Goal: Task Accomplishment & Management: Use online tool/utility

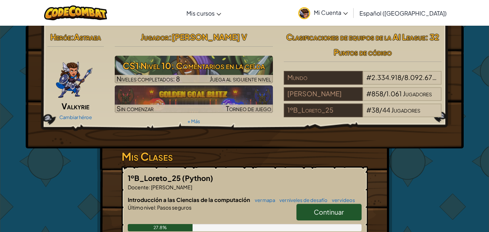
click at [335, 208] on span "Continuar" at bounding box center [329, 212] width 30 height 8
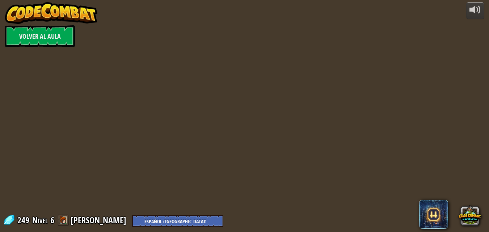
select select "es-419"
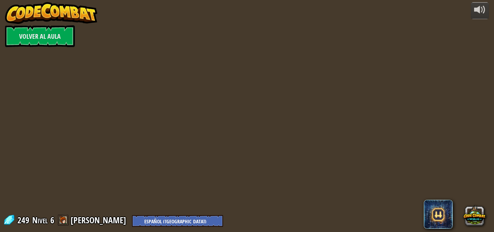
select select "es-419"
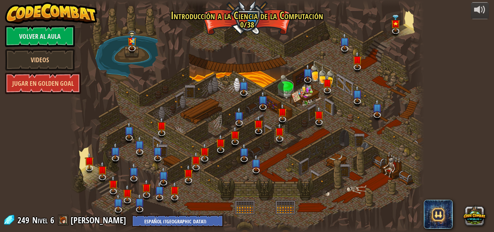
select select "es-419"
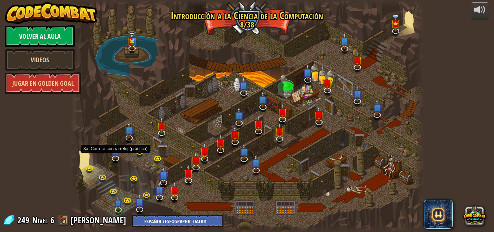
select select "es-419"
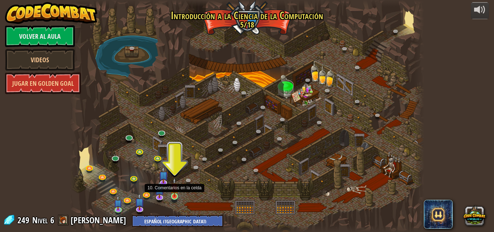
click at [175, 195] on img at bounding box center [174, 187] width 8 height 19
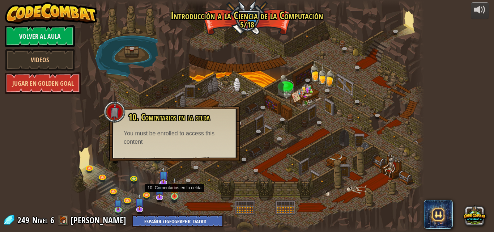
click at [177, 191] on img at bounding box center [174, 187] width 8 height 19
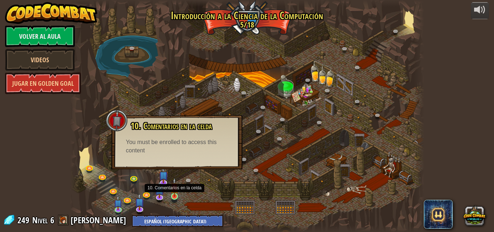
click at [176, 196] on img at bounding box center [174, 187] width 8 height 19
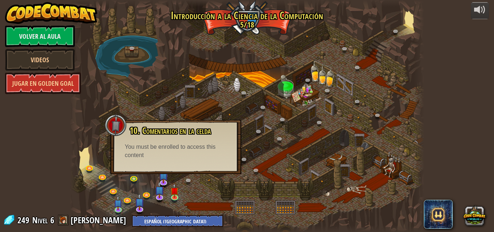
click at [171, 156] on div "You must be enrolled to access this content" at bounding box center [176, 151] width 102 height 17
click at [175, 194] on img at bounding box center [174, 187] width 8 height 19
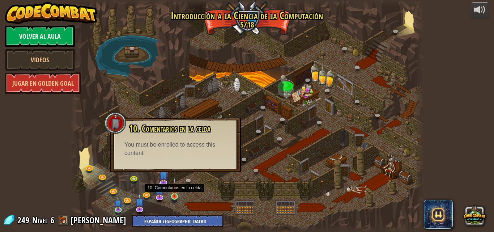
click at [175, 194] on img at bounding box center [174, 187] width 8 height 19
click at [178, 146] on div "You must be enrolled to access this content" at bounding box center [175, 149] width 102 height 17
drag, startPoint x: 116, startPoint y: 121, endPoint x: 124, endPoint y: 126, distance: 9.7
click at [117, 121] on div at bounding box center [116, 123] width 22 height 22
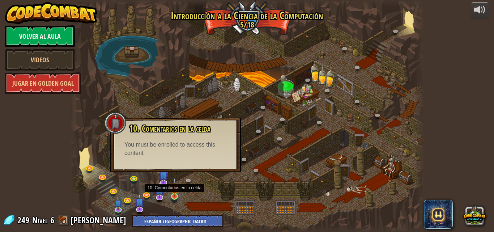
click at [174, 197] on img at bounding box center [174, 187] width 8 height 19
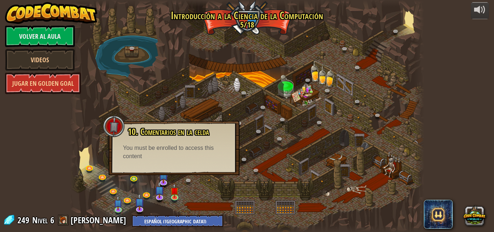
click at [196, 157] on div "You must be enrolled to access this content" at bounding box center [174, 152] width 102 height 17
click at [162, 181] on img at bounding box center [164, 171] width 10 height 22
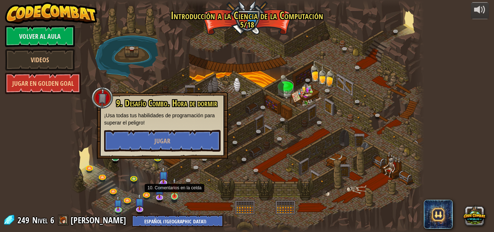
click at [173, 195] on img at bounding box center [174, 187] width 8 height 19
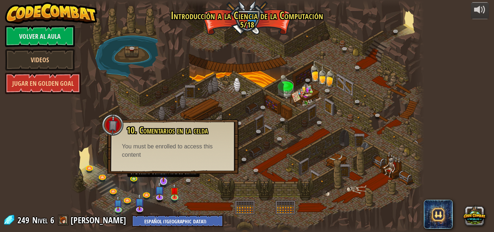
click at [164, 179] on img at bounding box center [164, 171] width 10 height 22
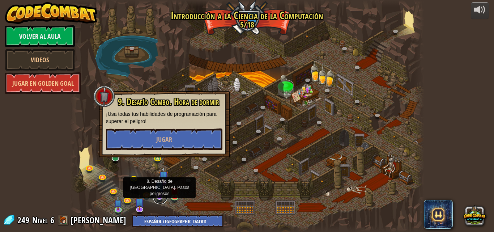
click at [161, 198] on link at bounding box center [160, 197] width 14 height 14
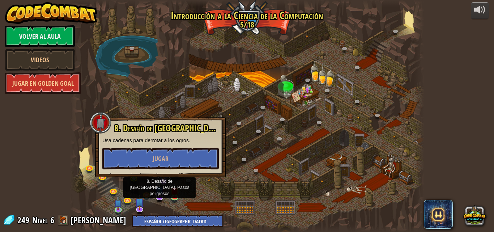
click at [165, 184] on link at bounding box center [164, 182] width 14 height 14
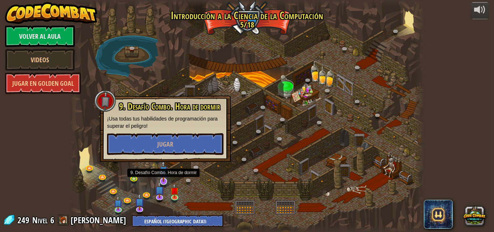
click at [162, 177] on img at bounding box center [164, 171] width 10 height 22
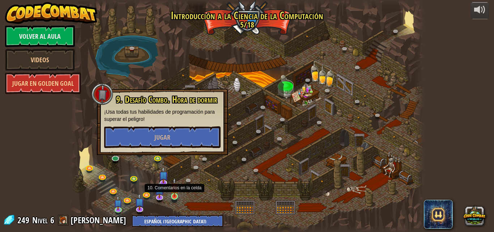
click at [175, 193] on img at bounding box center [174, 187] width 8 height 19
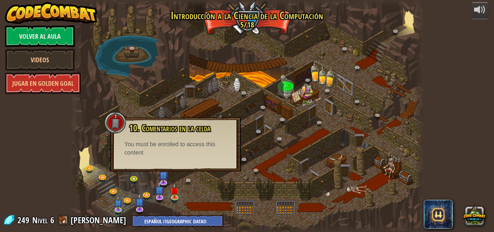
click at [464, 72] on div "powered by Volver al aula Videos Jugar en Golden Goal 25. Puertas de Kithgard (…" at bounding box center [247, 116] width 494 height 232
click at [195, 181] on link at bounding box center [190, 182] width 14 height 14
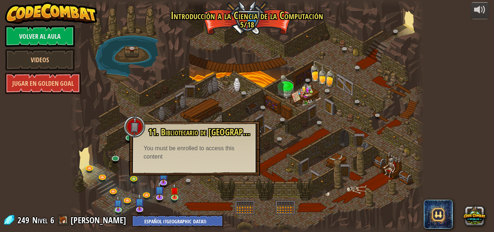
click at [69, 128] on div "powered by Volver al aula Videos Jugar en Golden Goal 25. Puertas de Kithgard (…" at bounding box center [247, 116] width 494 height 232
click at [434, 121] on div "powered by Volver al aula Videos Jugar en Golden Goal 25. Puertas de Kithgard (…" at bounding box center [247, 116] width 494 height 232
click at [162, 177] on img at bounding box center [164, 171] width 10 height 22
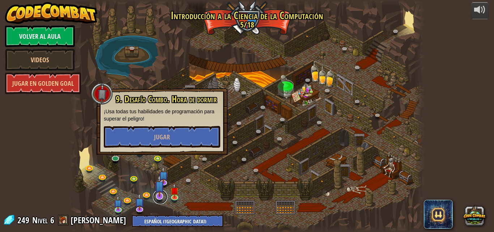
click at [161, 198] on link at bounding box center [160, 197] width 14 height 14
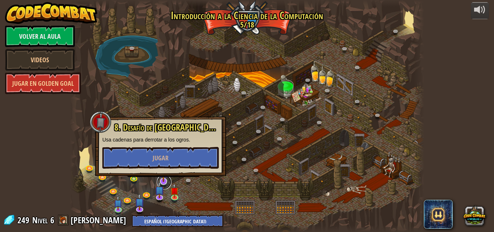
click at [165, 183] on link at bounding box center [164, 182] width 14 height 14
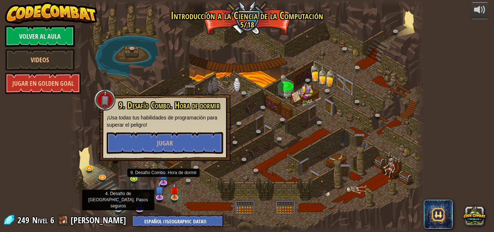
click at [118, 204] on img at bounding box center [118, 199] width 8 height 19
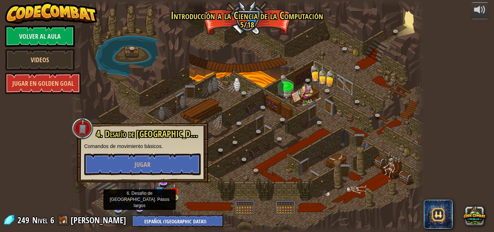
click at [140, 207] on img at bounding box center [140, 198] width 10 height 22
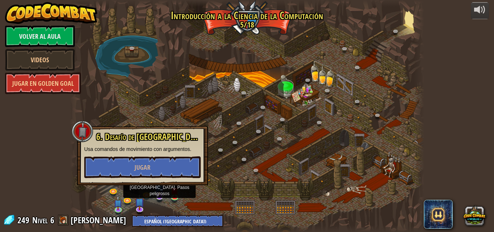
click at [159, 195] on img at bounding box center [160, 186] width 10 height 22
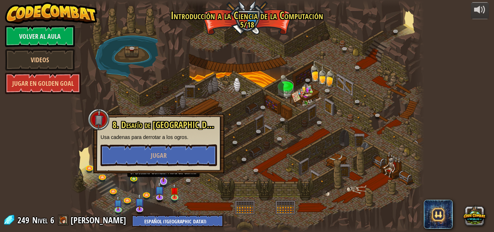
click at [166, 181] on img at bounding box center [164, 171] width 10 height 22
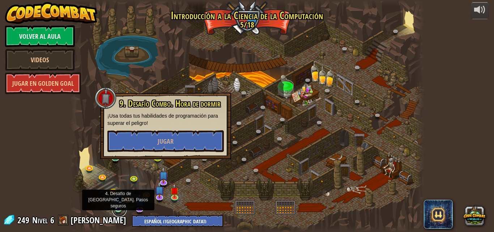
click at [119, 209] on link at bounding box center [119, 209] width 14 height 14
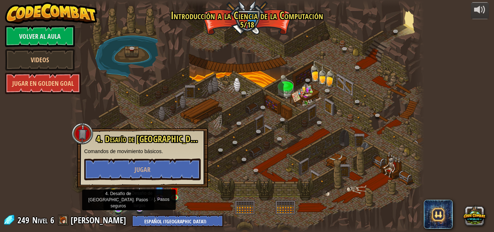
click at [139, 205] on img at bounding box center [140, 198] width 10 height 22
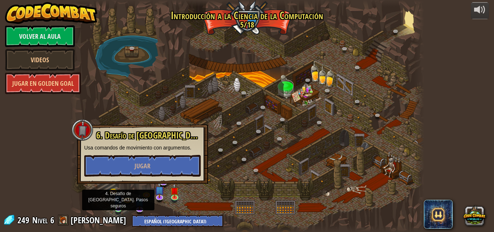
click at [118, 208] on img at bounding box center [118, 199] width 8 height 19
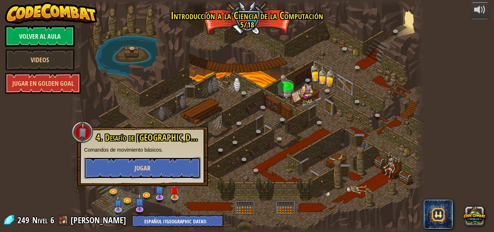
click at [137, 169] on span "Jugar" at bounding box center [143, 168] width 16 height 9
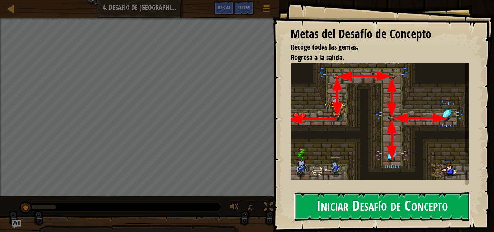
click at [331, 209] on button "Iniciar Desafío de Concepto" at bounding box center [382, 206] width 176 height 29
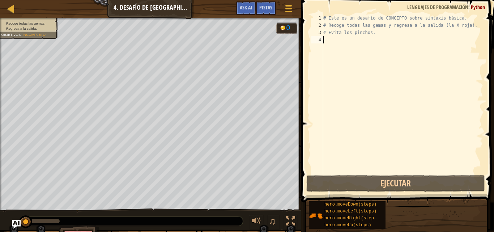
scroll to position [3, 0]
type textarea "he"
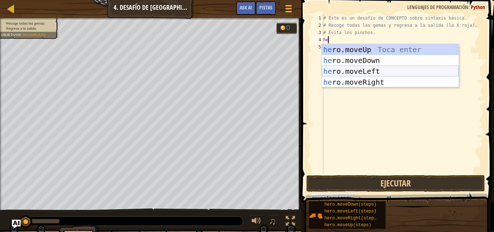
click at [379, 68] on div "he ro.moveUp Toca enter he ro.moveDown Toca enter he ro.moveLeft Toca enter he …" at bounding box center [390, 76] width 137 height 65
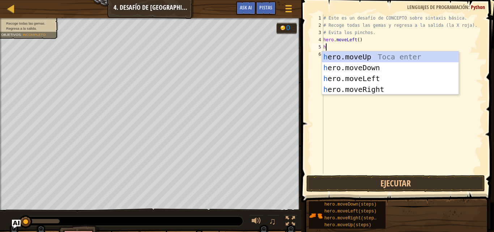
type textarea "he"
click at [357, 90] on div "he ro.moveUp Toca enter he ro.moveDown Toca enter he ro.moveLeft Toca enter he …" at bounding box center [390, 83] width 137 height 65
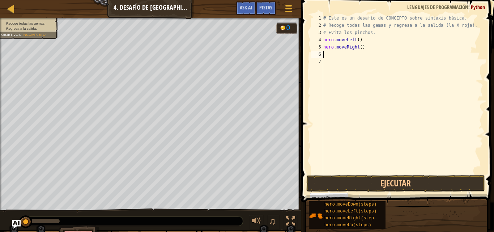
type textarea "he"
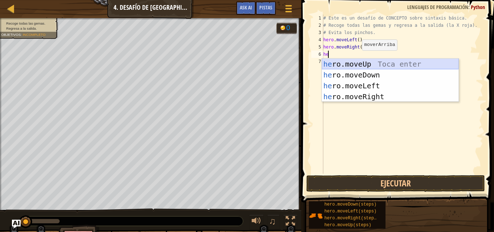
click at [357, 62] on div "he ro.moveUp Toca enter he ro.moveDown Toca enter he ro.moveLeft Toca enter he …" at bounding box center [390, 91] width 137 height 65
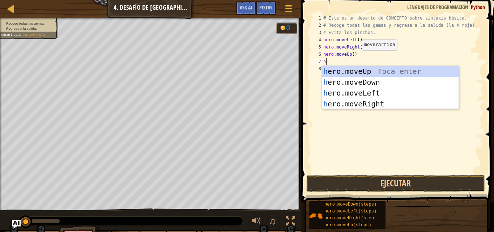
type textarea "he"
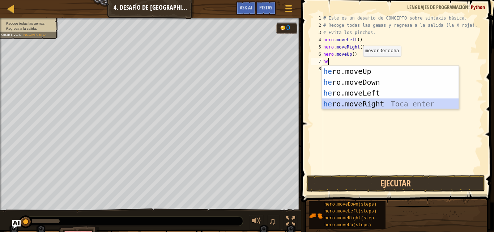
click at [356, 103] on div "he ro.moveUp Toca enter he ro.moveDown Toca enter he ro.moveLeft Toca enter he …" at bounding box center [390, 98] width 137 height 65
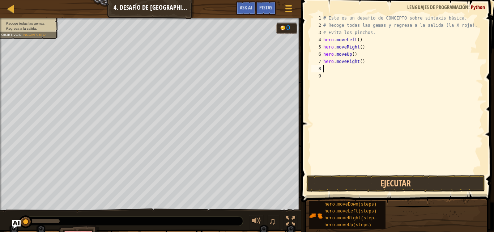
type textarea "h"
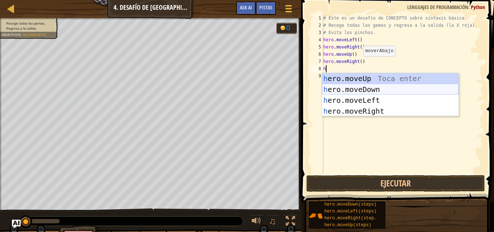
click at [360, 90] on div "h ero.moveUp Toca enter h ero.moveDown Toca enter h ero.moveLeft Toca enter h e…" at bounding box center [390, 105] width 137 height 65
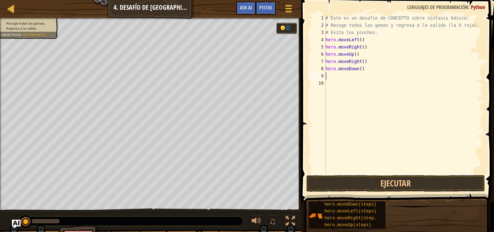
click at [353, 77] on div "# Este es un desafío de CONCEPTO sobre sintaxis básica. # Recoge todas las gema…" at bounding box center [403, 101] width 159 height 174
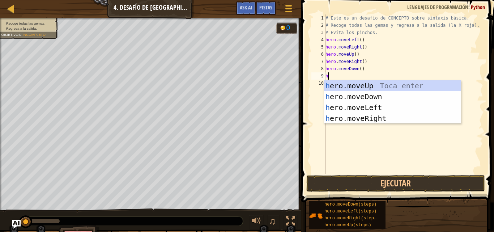
type textarea "he"
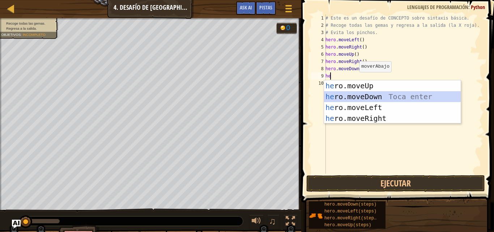
click at [359, 93] on div "he ro.moveUp Toca enter he ro.moveDown Toca enter he ro.moveLeft Toca enter he …" at bounding box center [392, 112] width 137 height 65
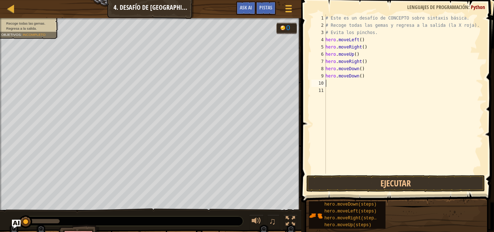
click at [354, 85] on div "# Este es un desafío de CONCEPTO sobre sintaxis básica. # Recoge todas las gema…" at bounding box center [403, 101] width 159 height 174
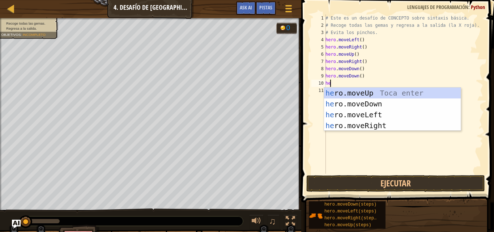
type textarea "her"
click at [355, 93] on div "her o.moveUp Toca enter her o.moveDown Toca enter her o.moveLeft [PERSON_NAME] …" at bounding box center [392, 120] width 137 height 65
click at [355, 93] on div "# Este es un desafío de CONCEPTO sobre sintaxis básica. # Recoge todas las gema…" at bounding box center [403, 101] width 159 height 174
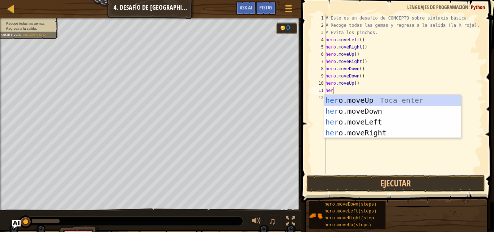
scroll to position [3, 0]
type textarea "hero"
click at [365, 133] on div "hero .moveUp Toca enter hero .moveDown Toca enter hero .moveLeft Toca enter her…" at bounding box center [392, 127] width 137 height 65
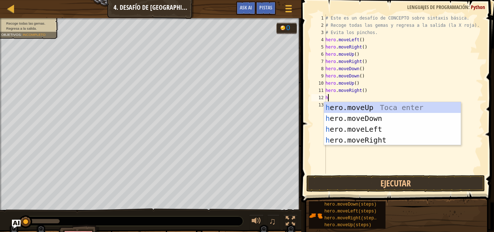
type textarea "her"
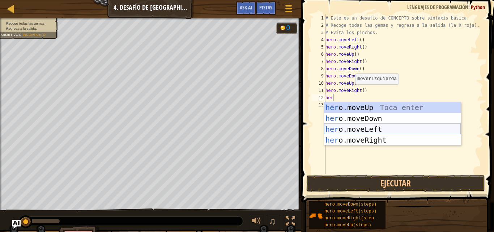
click at [362, 126] on div "her o.moveUp Toca enter her o.moveDown Toca enter her o.moveLeft [PERSON_NAME] …" at bounding box center [392, 134] width 137 height 65
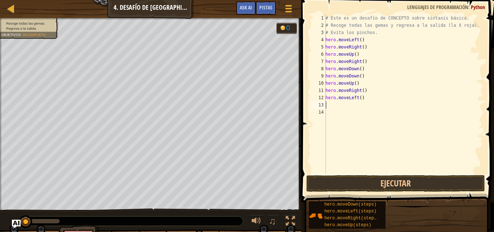
type textarea "u"
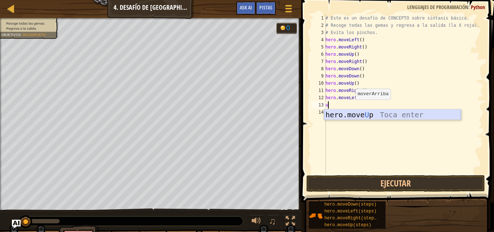
click at [353, 114] on div "hero.move U p Toca enter" at bounding box center [392, 125] width 137 height 33
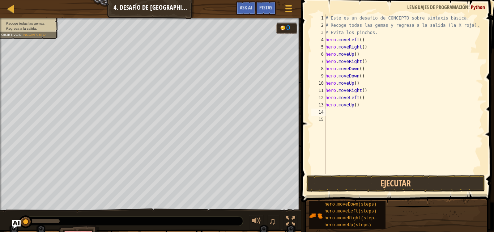
type textarea "le"
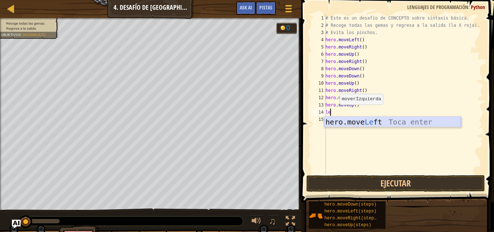
click at [368, 123] on div "hero.move Le ft Toca enter" at bounding box center [392, 132] width 137 height 33
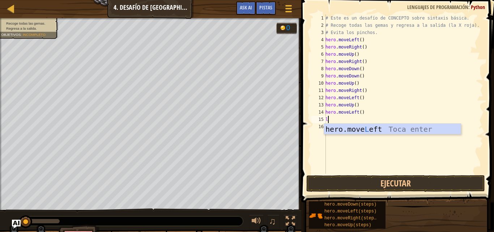
type textarea "le"
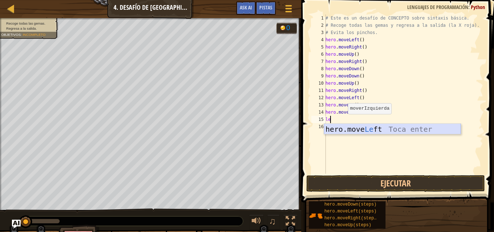
click at [347, 129] on div "hero.move Le ft Toca enter" at bounding box center [392, 140] width 137 height 33
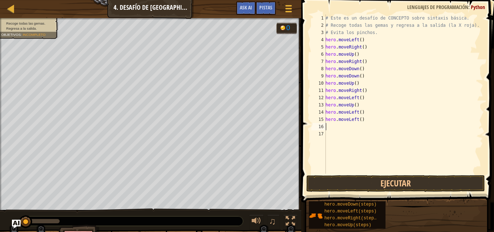
type textarea "d"
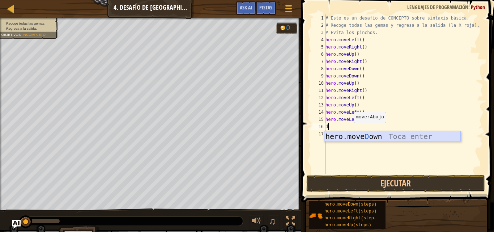
click at [353, 136] on div "hero.move D own Toca enter" at bounding box center [392, 147] width 137 height 33
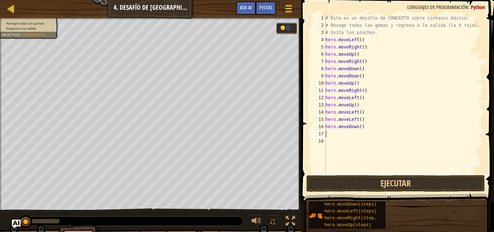
type textarea "l"
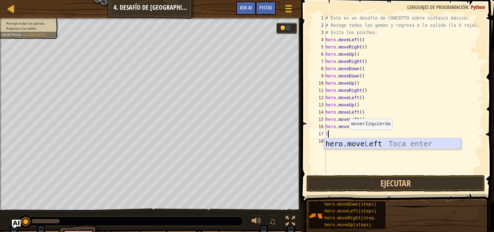
click at [351, 142] on div "hero.move L eft Toca enter" at bounding box center [392, 154] width 137 height 33
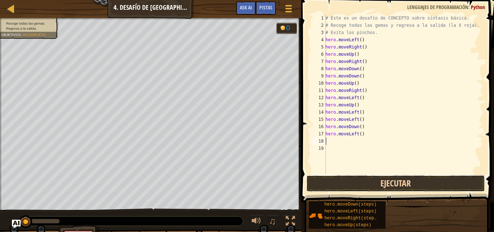
click at [370, 182] on button "Ejecutar" at bounding box center [395, 183] width 179 height 17
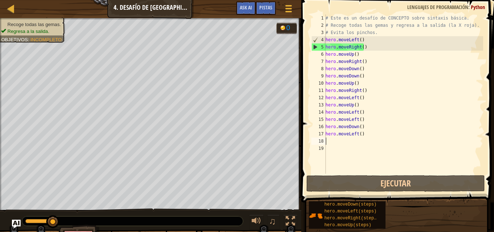
click at [368, 39] on div "# Este es un desafío de CONCEPTO sobre sintaxis básica. # Recoge todas las gema…" at bounding box center [403, 101] width 159 height 174
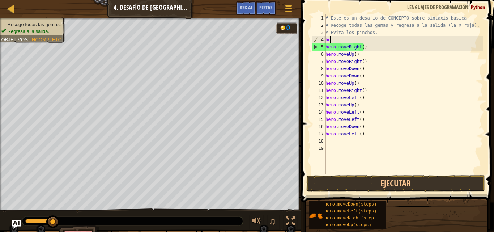
type textarea "h"
type textarea "# Evita los pinchos."
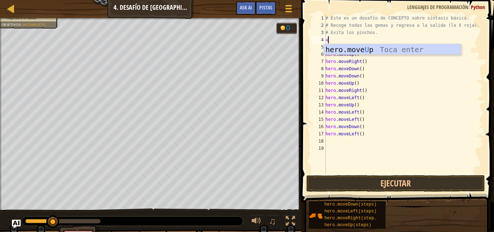
type textarea "up"
click at [373, 47] on div "hero.move Up Toca enter" at bounding box center [392, 60] width 137 height 33
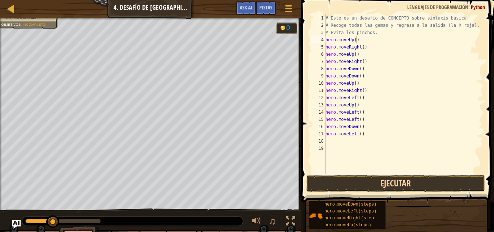
type textarea "hero.moveUp()"
click at [379, 182] on button "Ejecutar" at bounding box center [395, 183] width 179 height 17
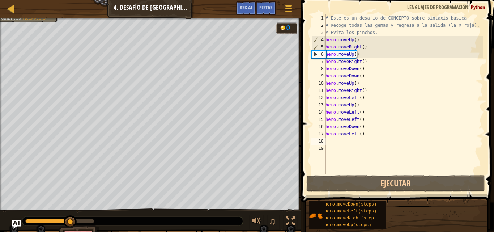
click at [341, 140] on div "# Este es un desafío de CONCEPTO sobre sintaxis básica. # Recoge todas las gema…" at bounding box center [403, 101] width 159 height 174
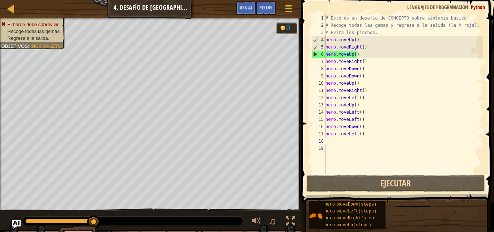
click at [369, 135] on div "# Este es un desafío de CONCEPTO sobre sintaxis básica. # Recoge todas las gema…" at bounding box center [403, 101] width 159 height 174
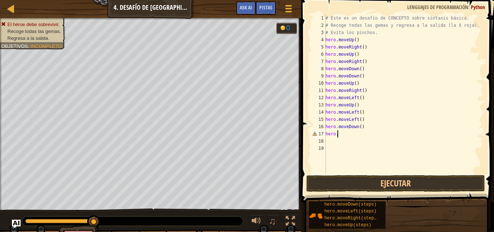
type textarea "h"
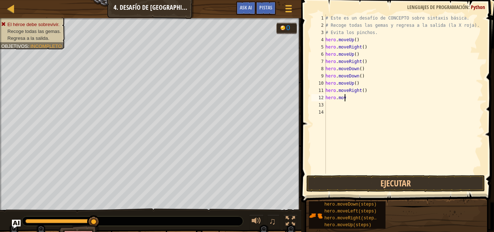
type textarea "h"
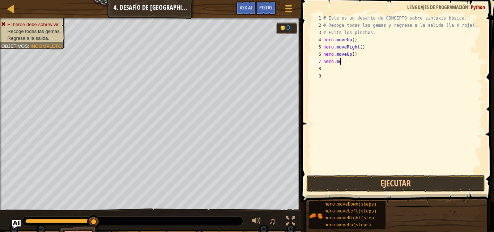
type textarea "h"
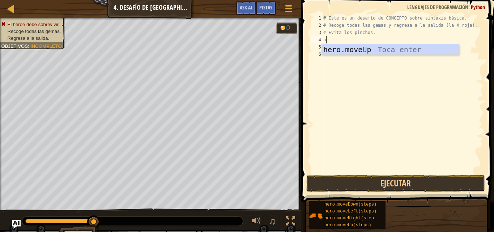
type textarea "up"
click at [357, 46] on div "hero.move Up Toca enter" at bounding box center [390, 60] width 137 height 33
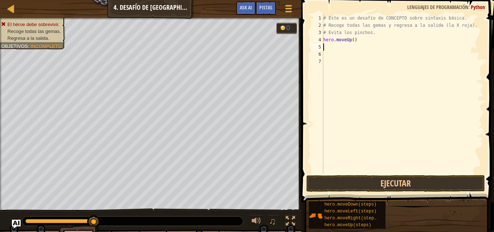
type textarea "r"
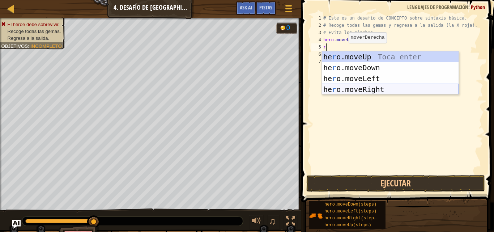
click at [351, 89] on div "he r o.moveUp Toca enter he r o.moveDown Toca enter he r o.moveLeft Toca enter …" at bounding box center [390, 83] width 137 height 65
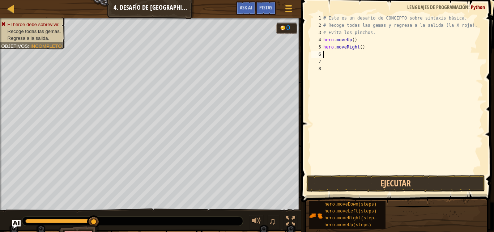
type textarea "g"
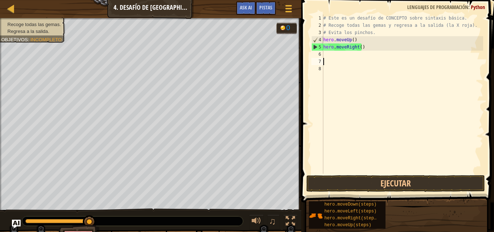
click at [350, 58] on div "# Este es un desafío de CONCEPTO sobre sintaxis básica. # Recoge todas las gema…" at bounding box center [402, 101] width 161 height 174
click at [350, 57] on div "# Este es un desafío de CONCEPTO sobre sintaxis básica. # Recoge todas las gema…" at bounding box center [402, 101] width 161 height 174
type textarea "d"
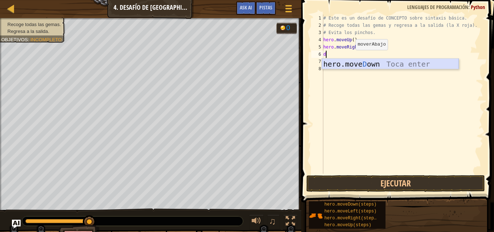
click at [350, 63] on div "hero.move D own Toca enter" at bounding box center [390, 75] width 137 height 33
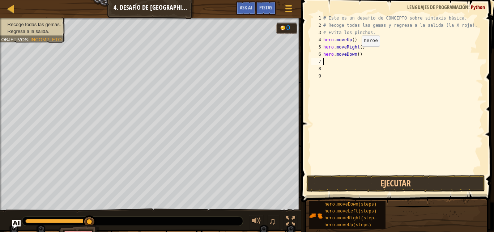
click at [356, 54] on div "# Este es un desafío de CONCEPTO sobre sintaxis básica. # Recoge todas las gema…" at bounding box center [402, 101] width 161 height 174
type textarea "hero.moveDown(2)"
click at [340, 64] on div "# Este es un desafío de CONCEPTO sobre sintaxis básica. # Recoge todas las gema…" at bounding box center [402, 101] width 161 height 174
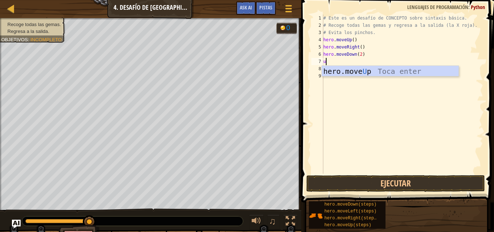
type textarea "u"
click at [353, 71] on div "hero.move U p Toca enter" at bounding box center [390, 82] width 137 height 33
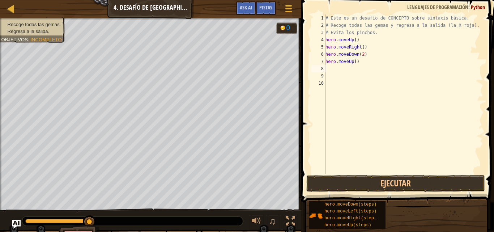
type textarea "r"
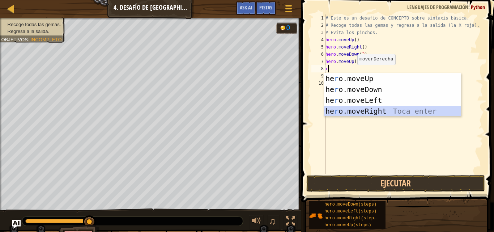
click at [358, 111] on div "he r o.moveUp Toca enter he r o.moveDown Toca enter he r o.moveLeft Toca enter …" at bounding box center [392, 105] width 137 height 65
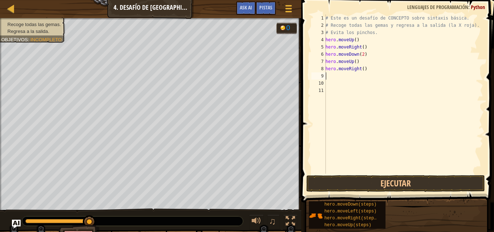
type textarea "l"
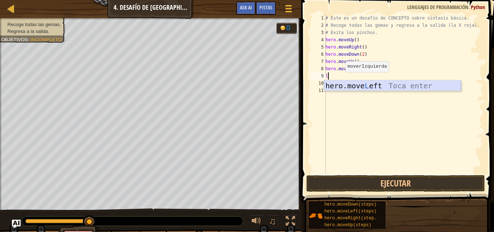
click at [344, 85] on div "hero.move L eft Toca enter" at bounding box center [392, 96] width 137 height 33
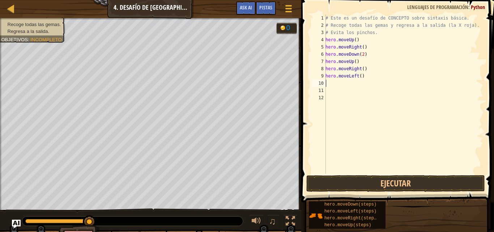
click at [344, 83] on div "# Este es un desafío de CONCEPTO sobre sintaxis básica. # Recoge todas las gema…" at bounding box center [403, 101] width 159 height 174
type textarea "u"
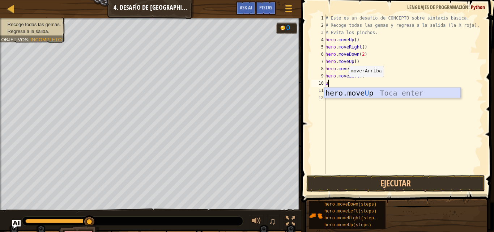
click at [356, 90] on div "hero.move U p Toca enter" at bounding box center [392, 104] width 137 height 33
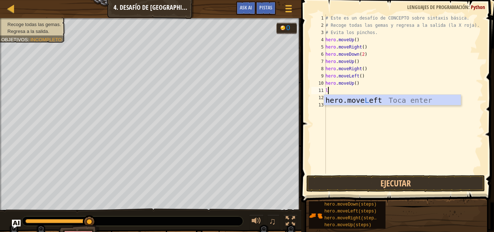
type textarea "le"
click at [351, 99] on div "hero.move Le ft Toca enter" at bounding box center [392, 111] width 137 height 33
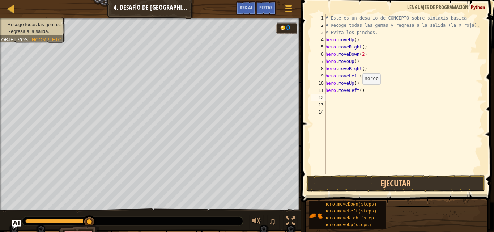
click at [358, 92] on div "# Este es un desafío de CONCEPTO sobre sintaxis básica. # Recoge todas las gema…" at bounding box center [403, 101] width 159 height 174
type textarea "hero.moveLeft(2)"
click at [328, 99] on div "# Este es un desafío de CONCEPTO sobre sintaxis básica. # Recoge todas las gema…" at bounding box center [403, 101] width 159 height 174
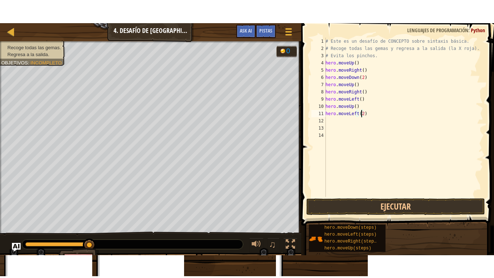
scroll to position [3, 0]
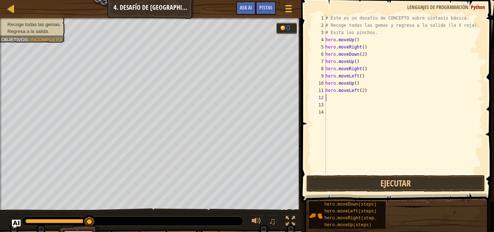
type textarea "d"
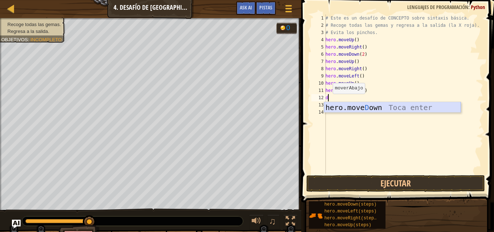
click at [331, 105] on div "hero.move D own Toca enter" at bounding box center [392, 118] width 137 height 33
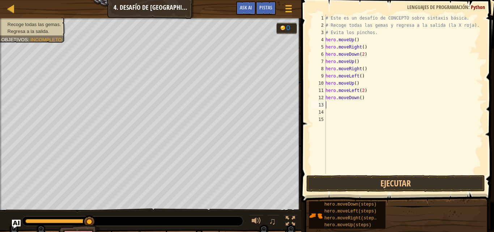
type textarea "l"
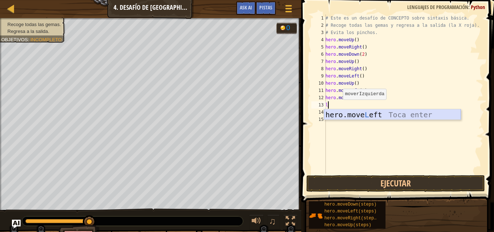
click at [341, 110] on div "hero.move L eft Toca enter" at bounding box center [392, 125] width 137 height 33
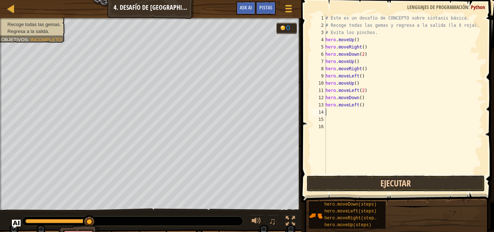
click at [382, 180] on button "Ejecutar" at bounding box center [395, 183] width 179 height 17
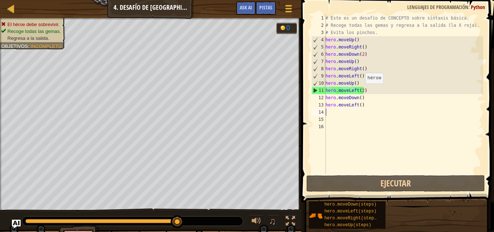
click at [361, 91] on div "# Este es un desafío de CONCEPTO sobre sintaxis básica. # Recoge todas las gema…" at bounding box center [403, 101] width 159 height 174
type textarea "hero.moveLeft()"
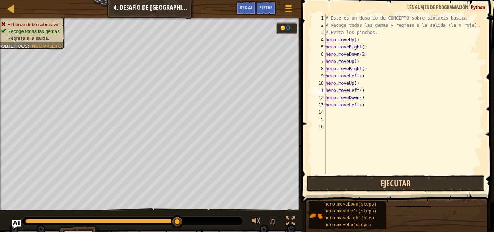
click at [359, 184] on button "Ejecutar" at bounding box center [395, 183] width 179 height 17
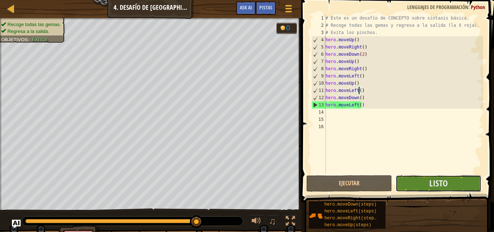
click at [423, 181] on button "Listo" at bounding box center [439, 183] width 86 height 17
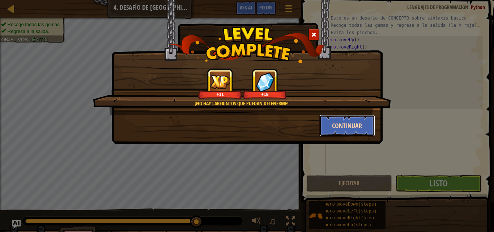
click at [351, 122] on button "Continuar" at bounding box center [347, 126] width 56 height 22
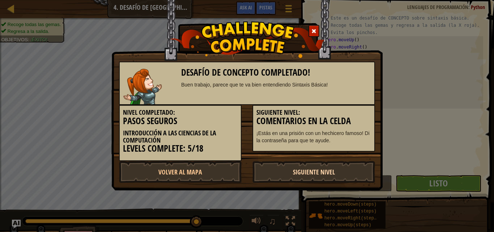
click at [301, 171] on link "Siguiente Nivel" at bounding box center [313, 172] width 123 height 22
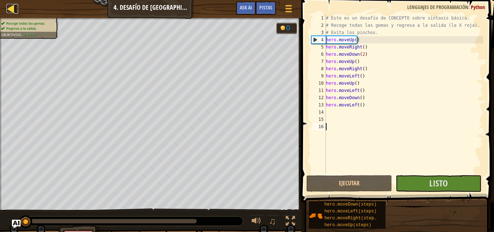
click at [8, 10] on div at bounding box center [11, 8] width 9 height 9
select select "es-419"
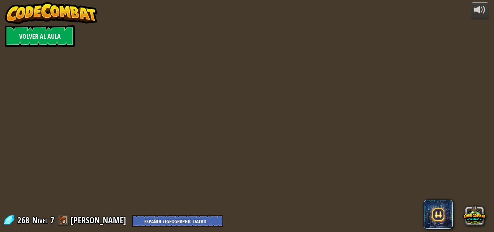
select select "es-419"
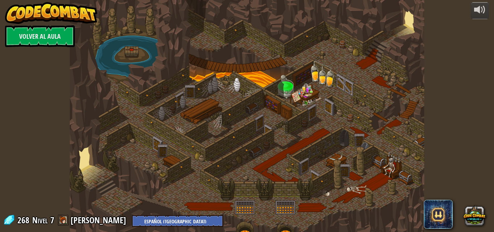
select select "es-419"
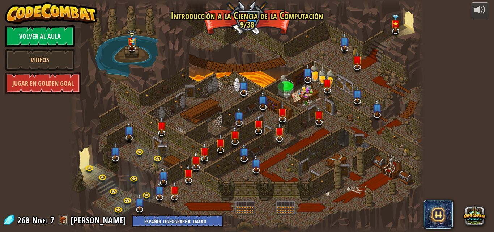
select select "es-419"
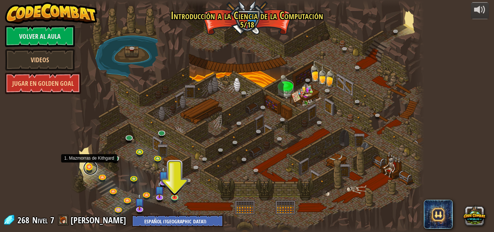
click at [90, 166] on link at bounding box center [90, 168] width 14 height 14
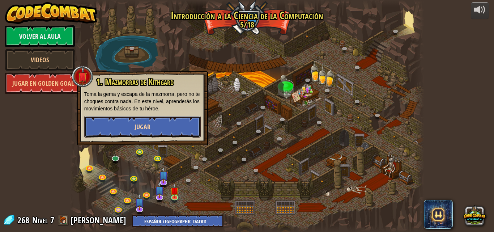
click at [139, 123] on span "Jugar" at bounding box center [143, 126] width 16 height 9
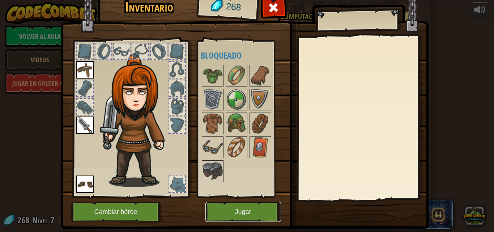
click at [239, 213] on button "Jugar" at bounding box center [243, 212] width 76 height 20
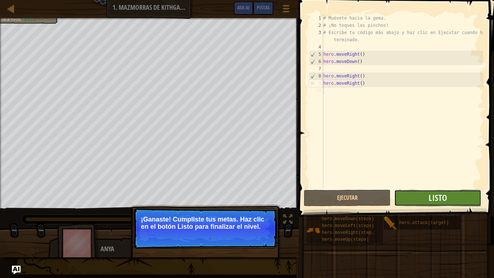
click at [442, 192] on button "Listo" at bounding box center [437, 198] width 87 height 17
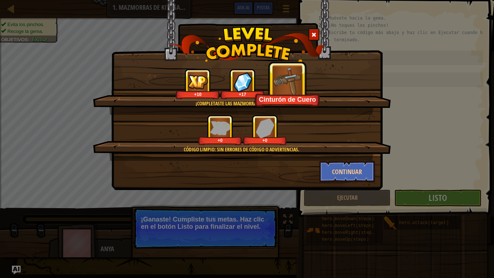
click at [313, 32] on span at bounding box center [313, 34] width 5 height 5
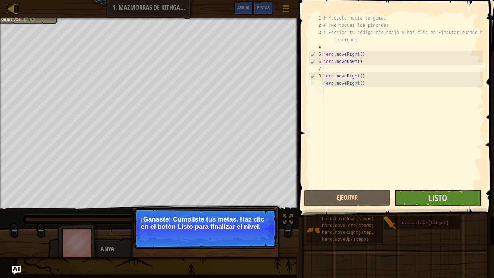
click at [11, 6] on div at bounding box center [11, 8] width 9 height 9
select select "es-419"
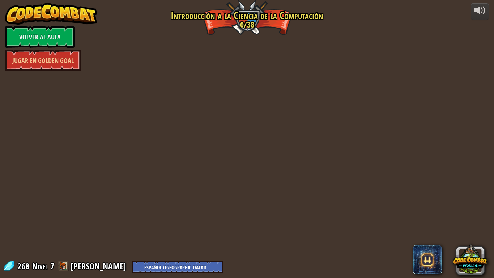
select select "es-419"
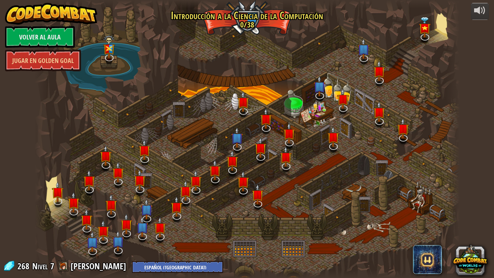
select select "es-419"
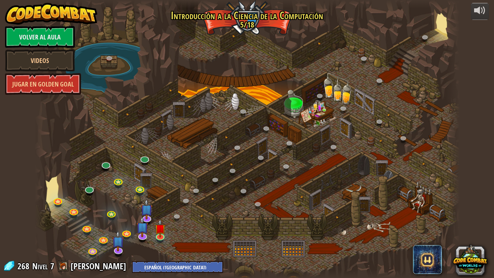
select select "es-419"
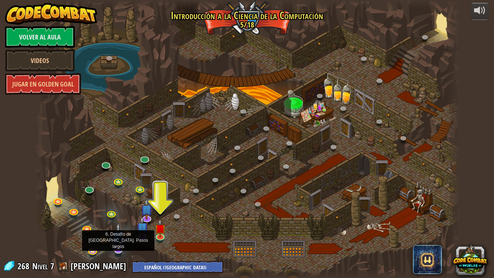
click at [118, 232] on img at bounding box center [118, 235] width 12 height 27
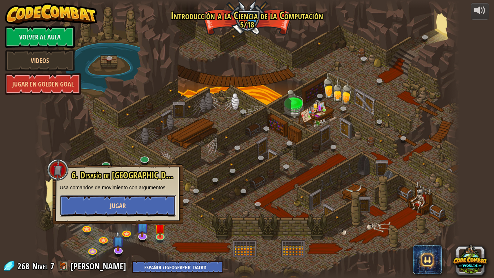
click at [142, 201] on button "Jugar" at bounding box center [118, 206] width 116 height 22
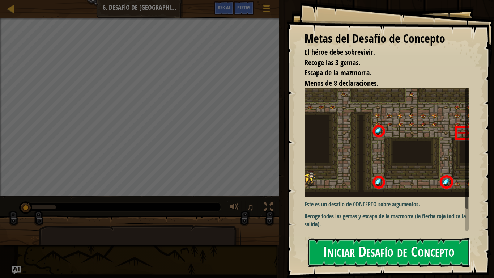
click at [337, 232] on button "Iniciar Desafío de Concepto" at bounding box center [389, 252] width 162 height 29
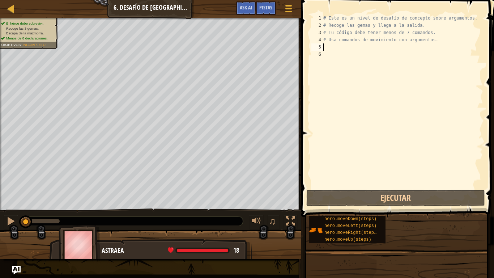
click at [340, 46] on div "# Este es un nivel de desafío de concepto sobre argumentos. # Recoge las gemas …" at bounding box center [402, 108] width 161 height 188
type textarea "r"
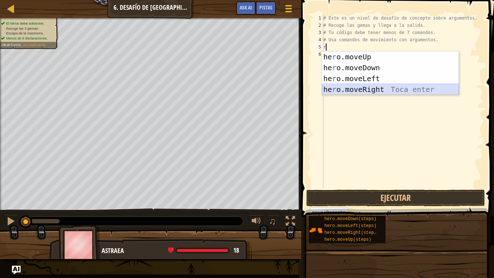
click at [358, 90] on div "he r o.moveUp Toca enter he r o.moveDown Toca enter he r o.moveLeft Toca enter …" at bounding box center [390, 83] width 137 height 65
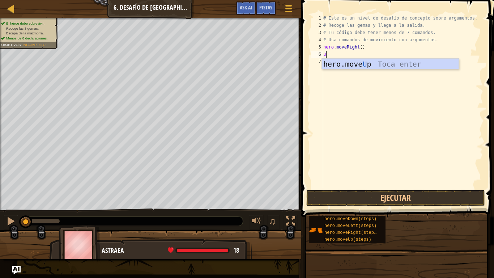
type textarea "up"
click at [343, 63] on div "hero.move Up Toca enter" at bounding box center [390, 75] width 137 height 33
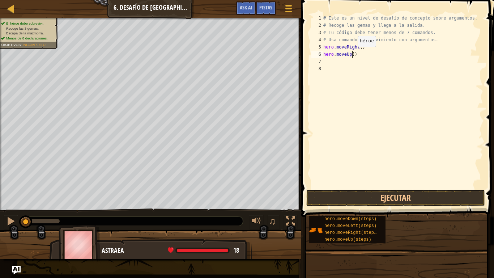
click at [352, 54] on div "# Este es un nivel de desafío de concepto sobre argumentos. # Recoge las gemas …" at bounding box center [402, 108] width 161 height 188
type textarea "hero.moveUp(3)"
click at [335, 61] on div "# Este es un nivel de desafío de concepto sobre argumentos. # Recoge las gemas …" at bounding box center [402, 108] width 161 height 188
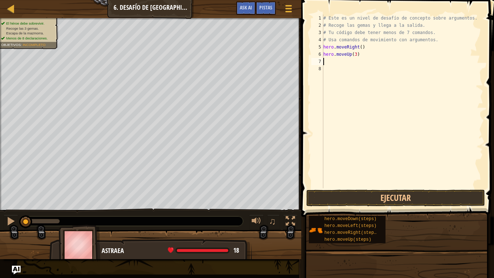
type textarea "r"
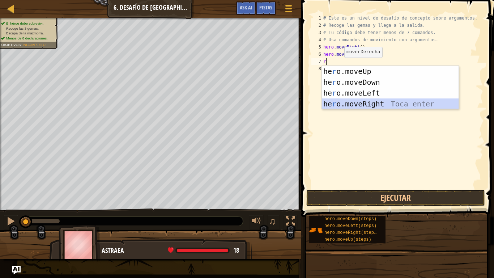
click at [351, 102] on div "he r o.moveUp Toca enter he r o.moveDown Toca enter he r o.moveLeft Toca enter …" at bounding box center [390, 98] width 137 height 65
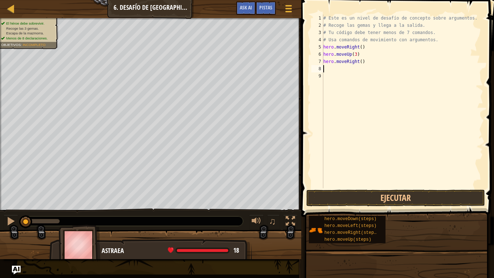
type textarea "d"
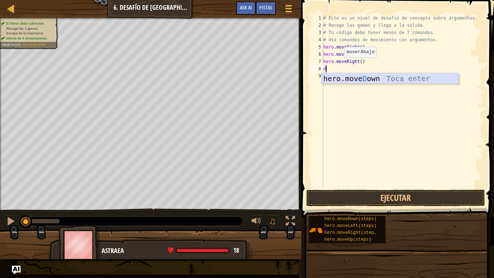
click at [340, 75] on div "hero.move D own Toca enter" at bounding box center [390, 89] width 137 height 33
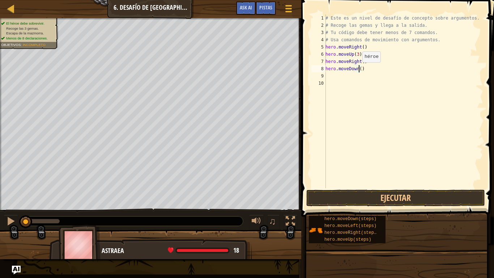
click at [358, 69] on div "# Este es un nivel de desafío de concepto sobre argumentos. # Recoge las gemas …" at bounding box center [403, 108] width 159 height 188
type textarea "hero.moveDown(3)"
click at [337, 77] on div "# Este es un nivel de desafío de concepto sobre argumentos. # Recoge las gemas …" at bounding box center [403, 108] width 159 height 188
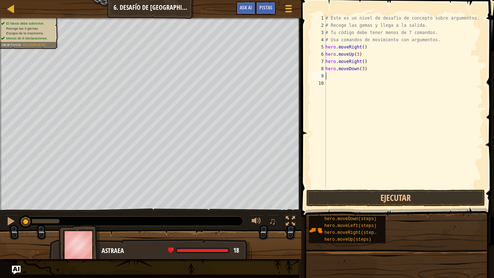
type textarea "h"
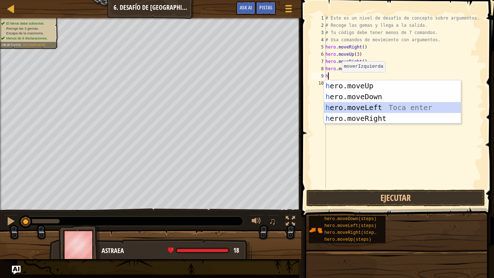
click at [351, 107] on div "h ero.moveUp Toca enter h ero.moveDown Toca enter h ero.moveLeft Toca enter h e…" at bounding box center [392, 112] width 137 height 65
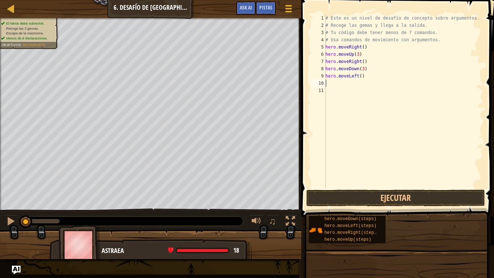
type textarea "u"
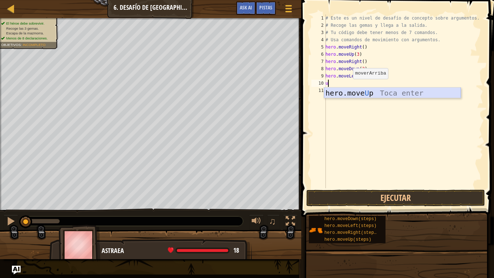
click at [349, 92] on div "hero.move U p Toca enter" at bounding box center [392, 104] width 137 height 33
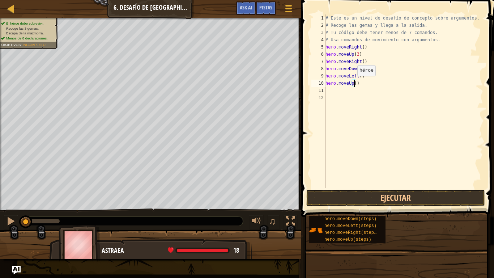
click at [353, 83] on div "# Este es un nivel de desafío de concepto sobre argumentos. # Recoge las gemas …" at bounding box center [403, 108] width 159 height 188
type textarea "hero.moveUp(2)"
click at [343, 87] on div "# Este es un nivel de desafío de concepto sobre argumentos. # Recoge las gemas …" at bounding box center [403, 108] width 159 height 188
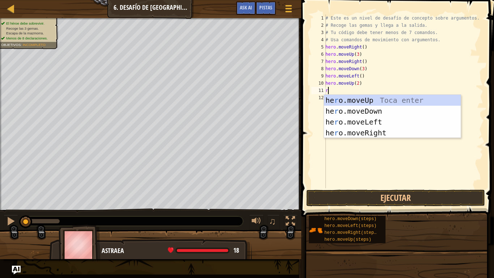
type textarea "ri"
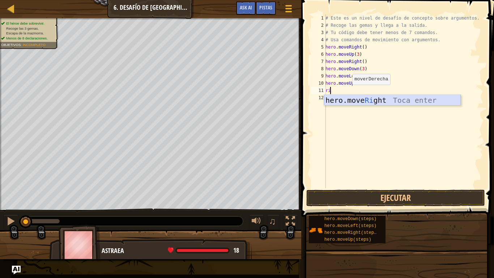
click at [352, 98] on div "hero.move Ri ght Toca enter" at bounding box center [392, 111] width 137 height 33
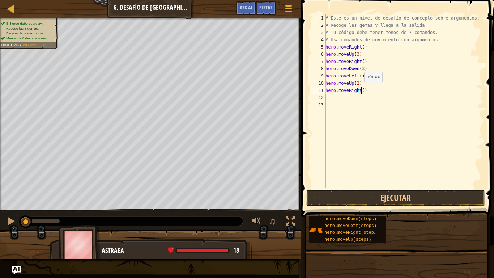
click at [360, 90] on div "# Este es un nivel de desafío de concepto sobre argumentos. # Recoge las gemas …" at bounding box center [403, 108] width 159 height 188
click at [392, 196] on button "Ejecutar" at bounding box center [395, 198] width 179 height 17
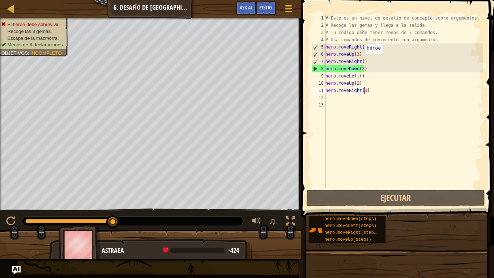
click at [361, 61] on div "# Este es un nivel de desafío de concepto sobre argumentos. # Recoge las gemas …" at bounding box center [403, 108] width 159 height 188
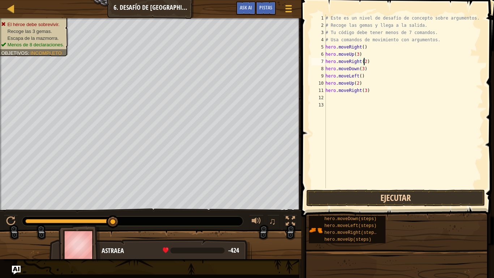
type textarea "hero.moveRight(2)"
click at [370, 195] on button "Ejecutar" at bounding box center [395, 198] width 179 height 17
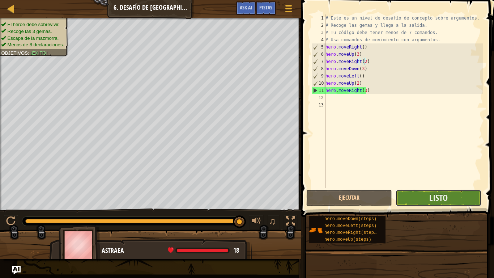
click at [426, 199] on button "Listo" at bounding box center [439, 198] width 86 height 17
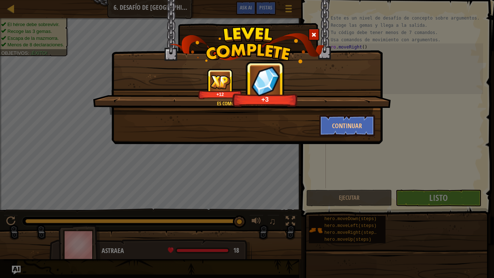
click at [315, 33] on span at bounding box center [313, 34] width 5 height 5
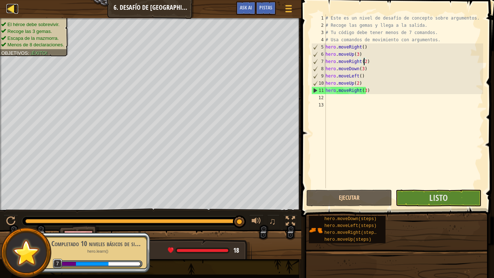
click at [9, 8] on div at bounding box center [11, 8] width 9 height 9
select select "es-419"
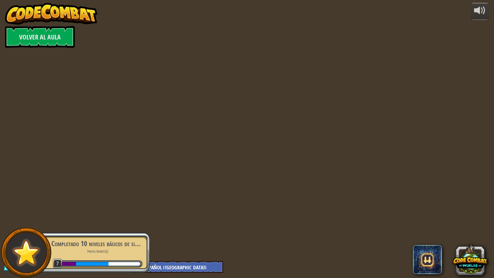
select select "es-419"
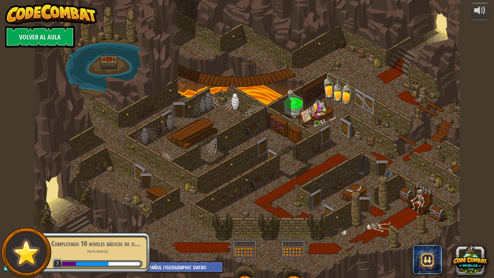
select select "es-419"
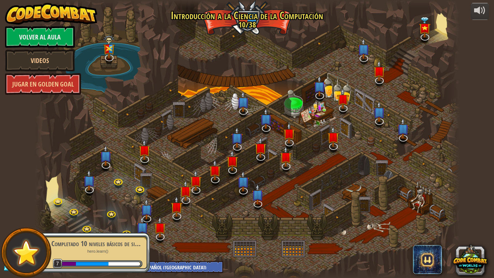
select select "es-419"
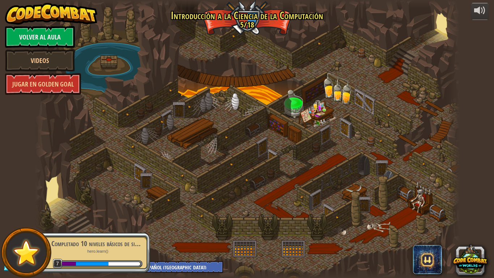
select select "es-419"
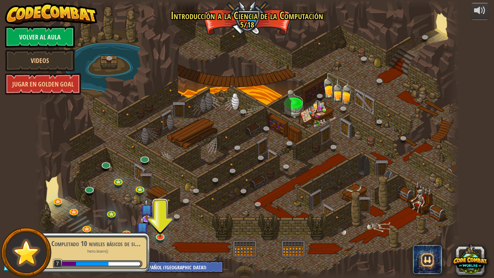
click at [142, 228] on div "Completado 10 niveles básicos de sintaxis hero.learn() 7" at bounding box center [93, 252] width 114 height 51
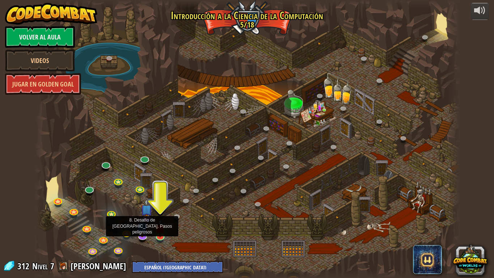
click at [142, 228] on img at bounding box center [142, 226] width 12 height 21
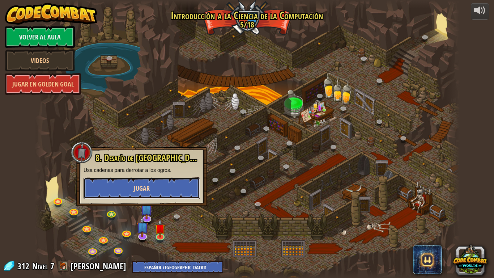
click at [146, 190] on span "Jugar" at bounding box center [142, 188] width 16 height 9
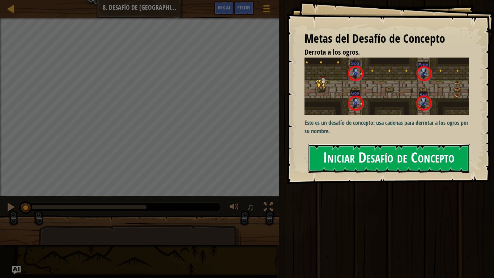
click at [327, 160] on button "Iniciar Desafío de Concepto" at bounding box center [389, 158] width 162 height 29
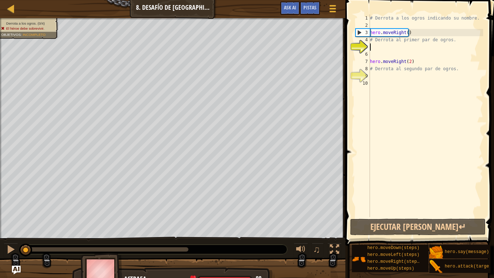
type textarea "r"
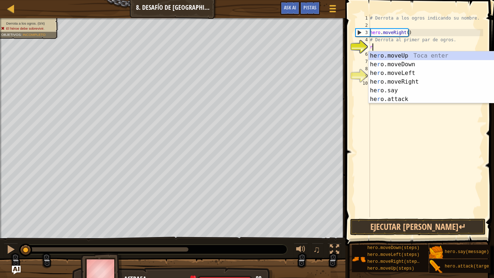
scroll to position [3, 0]
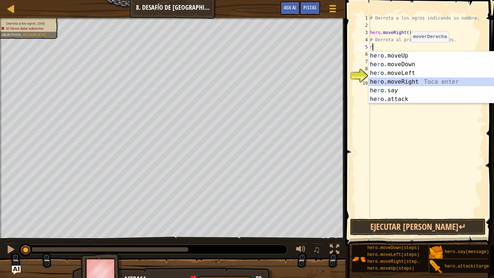
click at [407, 78] on div "he r o.moveUp Toca enter he r o.moveDown Toca enter he r o.moveLeft Toca enter …" at bounding box center [437, 85] width 137 height 69
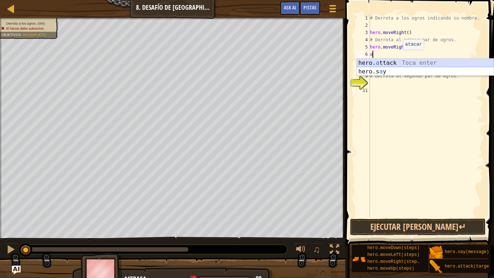
click at [399, 60] on div "hero. a ttack Toca enter hero.s a y Toca enter" at bounding box center [425, 76] width 137 height 35
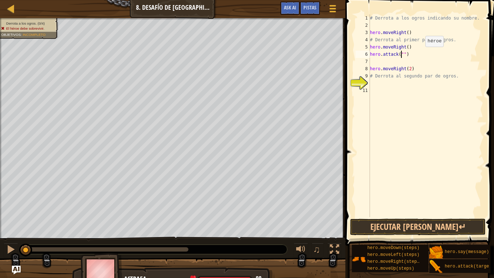
type textarea "hero.attack(")"
drag, startPoint x: 407, startPoint y: 55, endPoint x: 370, endPoint y: 55, distance: 36.2
click at [370, 55] on div "# Derrota a los ogros indicando su nombre. hero . moveRight ( ) # Derrota al pr…" at bounding box center [426, 122] width 115 height 217
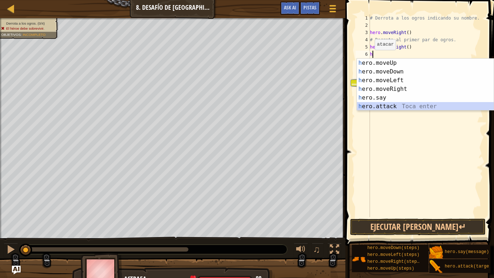
click at [392, 104] on div "h ero.moveUp Toca enter h ero.moveDown Toca enter h ero.moveLeft Toca enter h e…" at bounding box center [425, 93] width 137 height 69
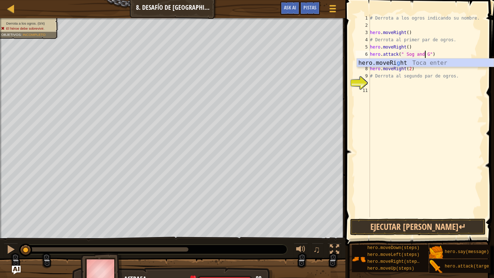
scroll to position [3, 5]
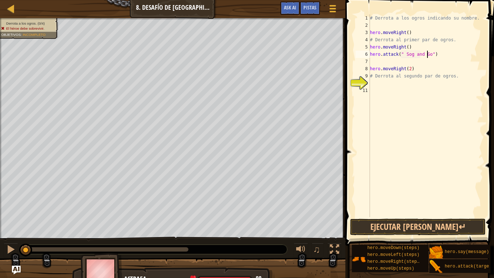
type textarea "hero.attack(" Sog and Gos")"
click at [371, 60] on div "# Derrota a los ogros indicando su nombre. hero . moveRight ( ) # Derrota al pr…" at bounding box center [426, 122] width 115 height 217
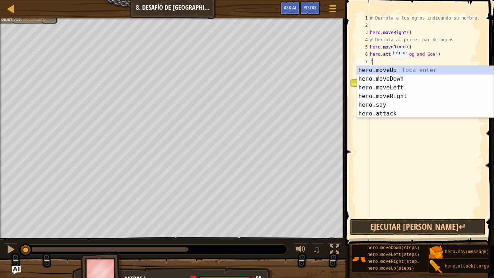
type textarea "ri"
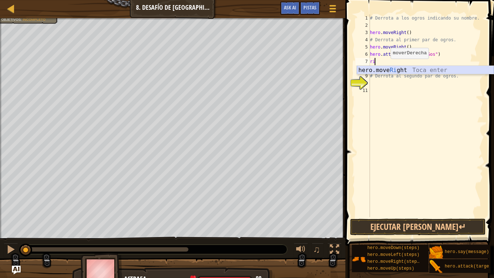
click at [391, 66] on div "hero.move Ri ght Toca enter" at bounding box center [425, 79] width 137 height 26
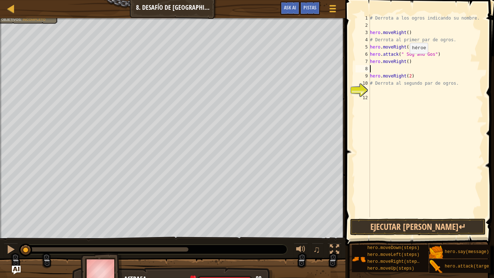
click at [406, 61] on div "# Derrota a los ogros indicando su nombre. hero . moveRight ( ) # Derrota al pr…" at bounding box center [426, 122] width 115 height 217
type textarea "hero.moveRight(2)"
click at [413, 69] on div "# Derrota a los ogros indicando su nombre. hero . moveRight ( ) # Derrota al pr…" at bounding box center [426, 122] width 115 height 217
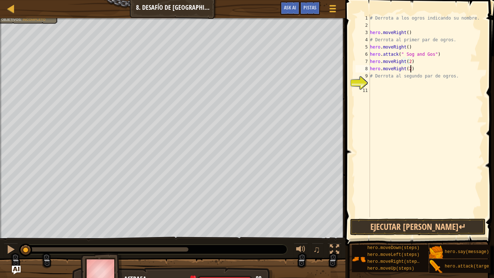
click at [411, 70] on div "# Derrota a los ogros indicando su nombre. hero . moveRight ( ) # Derrota al pr…" at bounding box center [426, 122] width 115 height 217
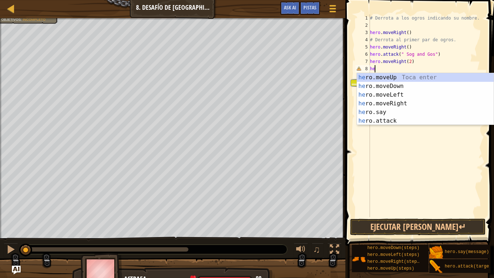
type textarea "h"
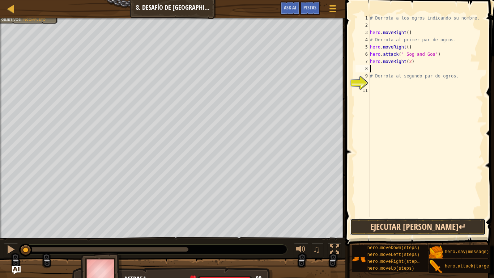
click at [425, 231] on button "Ejecutar [PERSON_NAME]↵" at bounding box center [418, 226] width 136 height 17
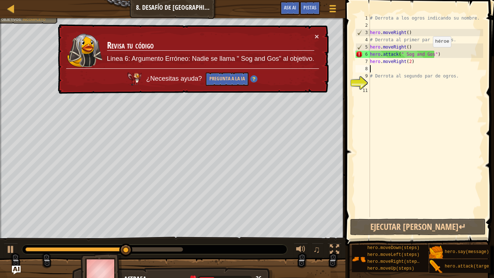
click at [429, 54] on div "# Derrota a los ogros indicando su nombre. hero . moveRight ( ) # Derrota al pr…" at bounding box center [426, 122] width 115 height 217
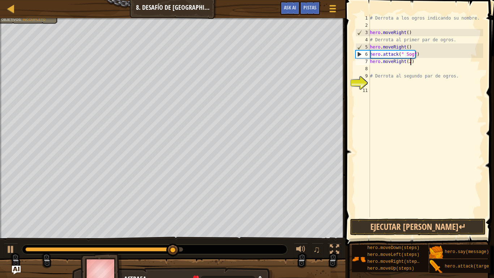
click at [412, 64] on div "# Derrota a los ogros indicando su nombre. hero . moveRight ( ) # Derrota al pr…" at bounding box center [426, 122] width 115 height 217
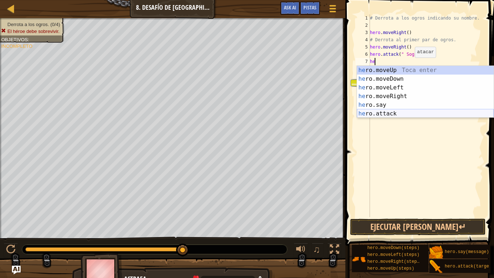
click at [395, 112] on div "he ro.moveUp Toca enter he ro.moveDown Toca enter he ro.moveLeft Toca enter he …" at bounding box center [425, 100] width 137 height 69
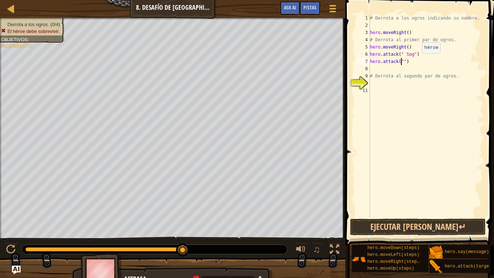
scroll to position [3, 3]
type textarea "hero.attack("Gos")"
click at [377, 67] on div "# Derrota a los ogros indicando su nombre. hero . moveRight ( ) # Derrota al pr…" at bounding box center [426, 122] width 115 height 217
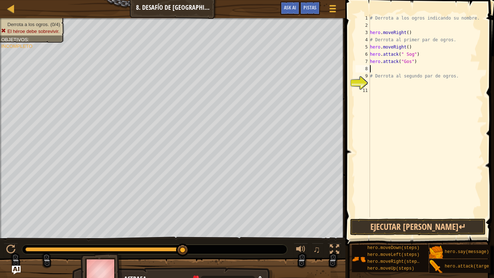
type textarea "r"
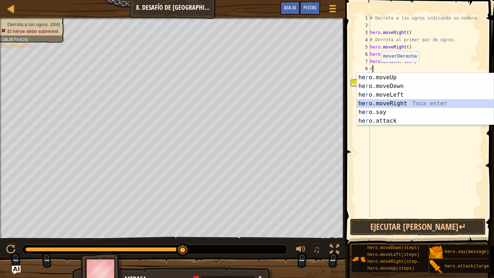
click at [389, 101] on div "he r o.moveUp Toca enter he r o.moveDown Toca enter he r o.moveLeft Toca enter …" at bounding box center [425, 107] width 137 height 69
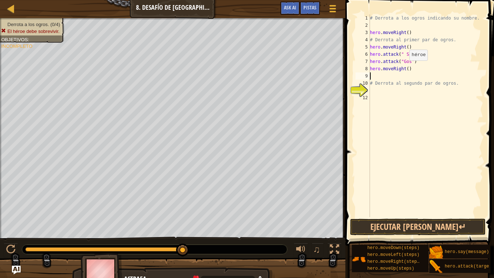
click at [406, 68] on div "# Derrota a los ogros indicando su nombre. hero . moveRight ( ) # Derrota al pr…" at bounding box center [426, 122] width 115 height 217
type textarea "hero.moveRight(2)"
click at [388, 77] on div "# Derrota a los ogros indicando su nombre. hero . moveRight ( ) # Derrota al pr…" at bounding box center [426, 122] width 115 height 217
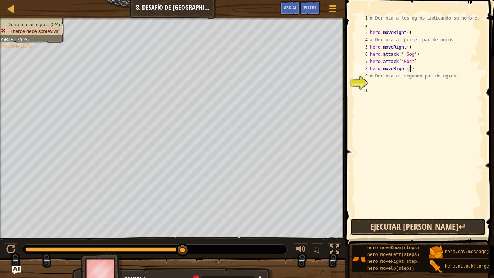
click at [411, 222] on button "Ejecutar [PERSON_NAME]↵" at bounding box center [418, 226] width 136 height 17
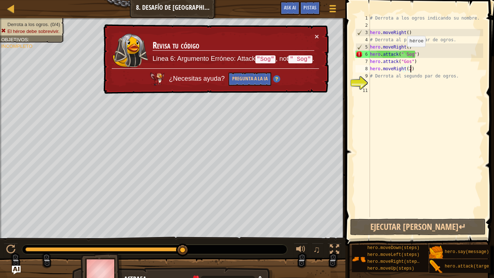
click at [404, 54] on div "# Derrota a los ogros indicando su nombre. hero . moveRight ( ) # Derrota al pr…" at bounding box center [426, 122] width 115 height 217
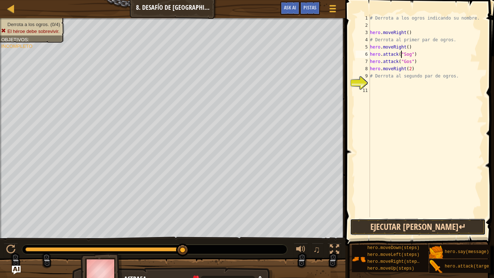
click at [396, 224] on button "Ejecutar [PERSON_NAME]↵" at bounding box center [418, 226] width 136 height 17
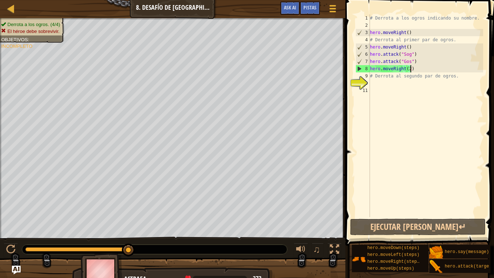
click at [411, 69] on div "# Derrota a los ogros indicando su nombre. hero . moveRight ( ) # Derrota al pr…" at bounding box center [426, 122] width 115 height 217
click at [408, 69] on div "# Derrota a los ogros indicando su nombre. hero . moveRight ( ) # Derrota al pr…" at bounding box center [426, 122] width 115 height 217
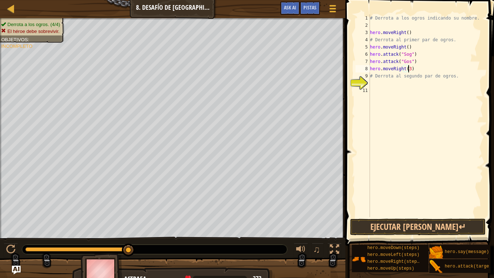
scroll to position [3, 3]
click at [442, 224] on button "Ejecutar [PERSON_NAME]↵" at bounding box center [418, 226] width 136 height 17
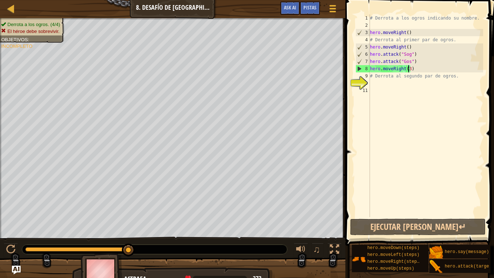
click at [413, 68] on div "# Derrota a los ogros indicando su nombre. hero . moveRight ( ) # Derrota al pr…" at bounding box center [426, 122] width 115 height 217
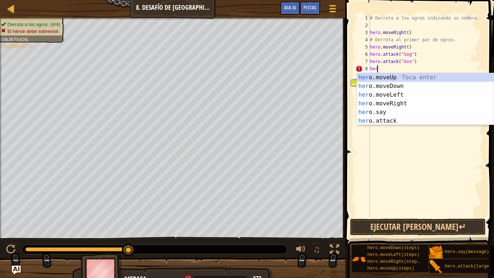
scroll to position [3, 0]
type textarea "h"
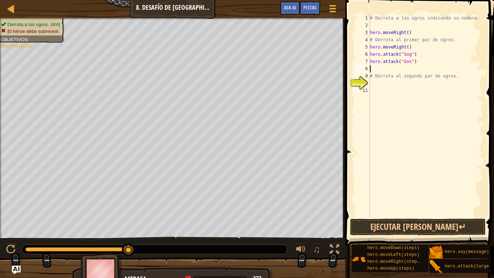
type textarea "d"
click at [417, 75] on div "hero.move D own Toca enter" at bounding box center [425, 86] width 137 height 26
type textarea "u"
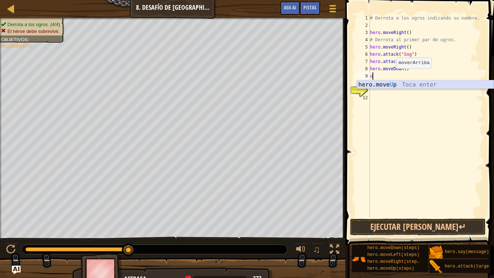
click at [395, 82] on div "hero.move U p Toca enter" at bounding box center [425, 93] width 137 height 26
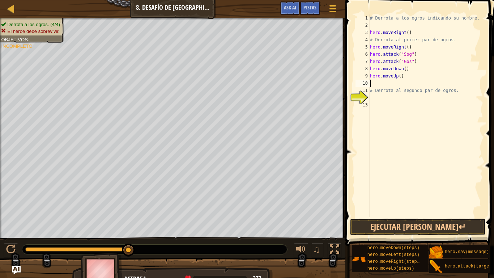
type textarea "r"
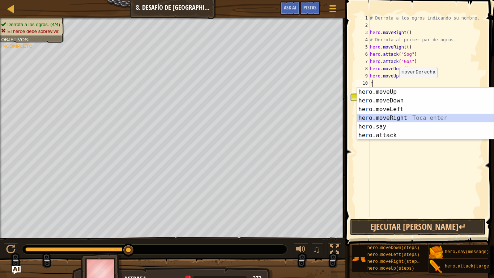
click at [396, 115] on div "he r o.moveUp Toca enter he r o.moveDown Toca enter he r o.moveLeft Toca enter …" at bounding box center [425, 122] width 137 height 69
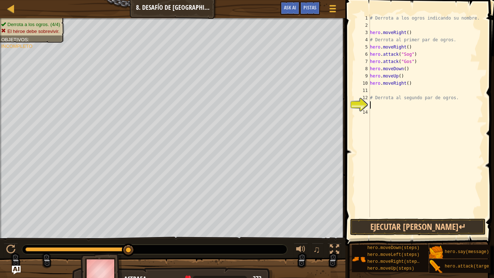
click at [382, 102] on div "# Derrota a los ogros indicando su nombre. hero . moveRight ( ) # Derrota al pr…" at bounding box center [426, 122] width 115 height 217
click at [382, 92] on div "# Derrota a los ogros indicando su nombre. hero . moveRight ( ) # Derrota al pr…" at bounding box center [426, 122] width 115 height 217
type textarea "hero.moveRight()"
click at [378, 100] on div "# Derrota a los ogros indicando su nombre. hero . moveRight ( ) # Derrota al pr…" at bounding box center [426, 122] width 115 height 217
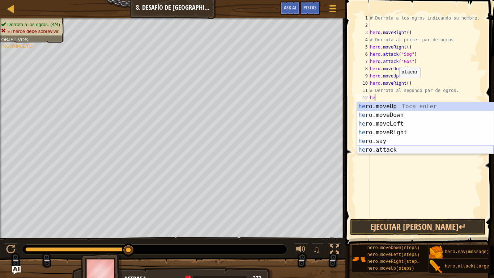
click at [387, 149] on div "he ro.moveUp Toca enter he ro.moveDown Toca enter he ro.moveLeft Toca enter he …" at bounding box center [425, 136] width 137 height 69
type textarea "hero.attack("Enemy Name")"
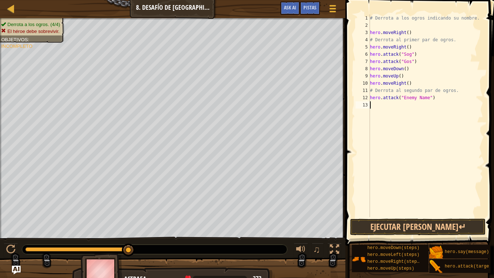
click at [388, 106] on div "# Derrota a los ogros indicando su nombre. hero . moveRight ( ) # Derrota al pr…" at bounding box center [426, 122] width 115 height 217
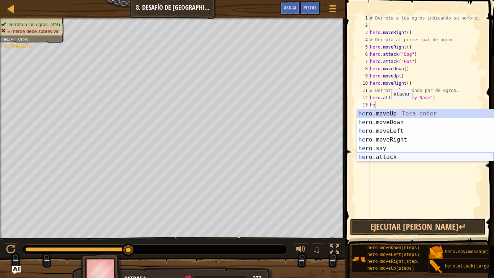
click at [380, 158] on div "he ro.moveUp Toca enter he ro.moveDown Toca enter he ro.moveLeft Toca enter he …" at bounding box center [425, 143] width 137 height 69
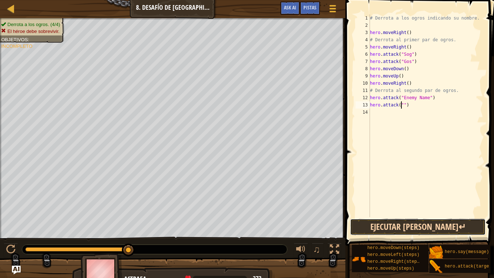
click at [412, 226] on button "Ejecutar [PERSON_NAME]↵" at bounding box center [418, 226] width 136 height 17
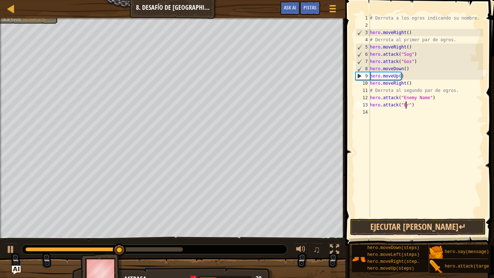
scroll to position [3, 3]
type textarea "hero.attack("Ergo")"
click at [376, 113] on div "# Derrota a los ogros indicando su nombre. hero . moveRight ( ) # Derrota al pr…" at bounding box center [426, 122] width 115 height 217
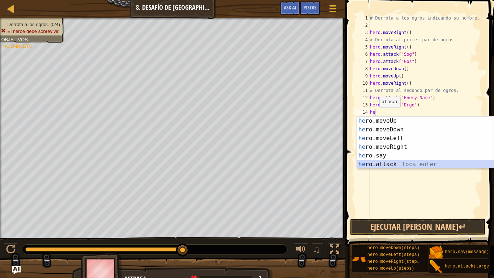
click at [382, 163] on div "he ro.moveUp Toca enter he ro.moveDown Toca enter he ro.moveLeft Toca enter he …" at bounding box center [425, 150] width 137 height 69
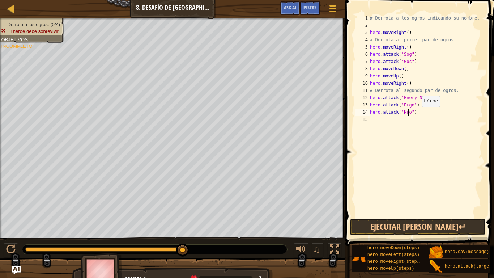
scroll to position [3, 3]
click at [404, 77] on div "# Derrota a los ogros indicando su nombre. hero . moveRight ( ) # Derrota al pr…" at bounding box center [426, 122] width 115 height 217
type textarea "hero.moveUp()"
drag, startPoint x: 404, startPoint y: 77, endPoint x: 355, endPoint y: 78, distance: 49.2
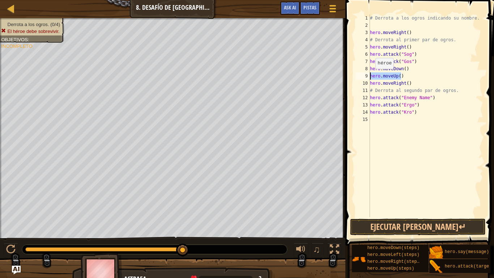
click at [355, 78] on div "hero.moveUp() 1 2 3 4 5 6 7 8 9 10 11 12 13 14 15 # Derrota a los ogros indican…" at bounding box center [418, 115] width 129 height 203
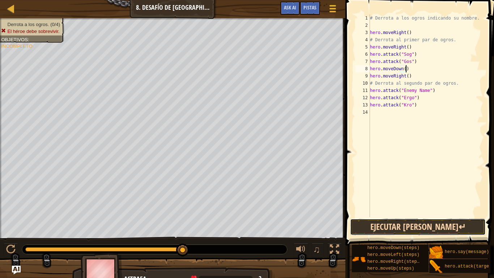
click at [401, 225] on button "Ejecutar [PERSON_NAME]↵" at bounding box center [418, 226] width 136 height 17
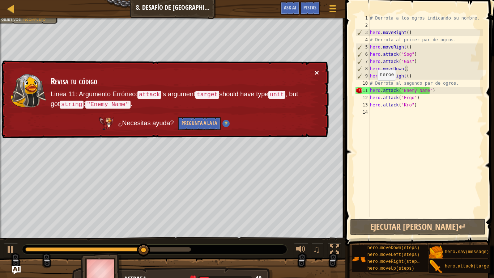
click at [317, 69] on button "×" at bounding box center [317, 73] width 4 height 8
drag, startPoint x: 430, startPoint y: 91, endPoint x: 358, endPoint y: 89, distance: 72.7
click at [358, 89] on div "hero.moveDown() 1 2 3 4 5 6 7 8 9 10 11 12 13 14 # Derrota a los ogros indicand…" at bounding box center [418, 115] width 129 height 203
type textarea "hero.attack("Enemy Name")"
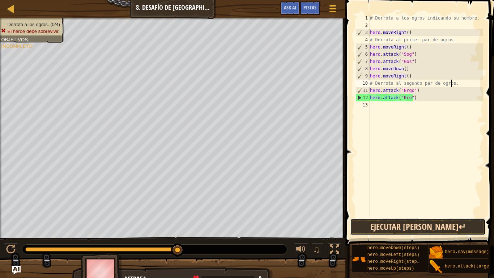
click at [412, 226] on button "Ejecutar [PERSON_NAME]↵" at bounding box center [418, 226] width 136 height 17
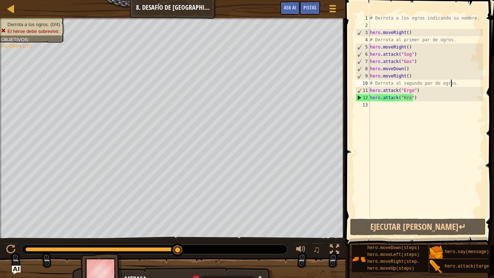
click at [410, 31] on div "# Derrota a los ogros indicando su nombre. hero . moveRight ( ) # Derrota al pr…" at bounding box center [426, 122] width 115 height 217
drag, startPoint x: 405, startPoint y: 33, endPoint x: 356, endPoint y: 29, distance: 49.3
click at [356, 29] on div "hero.moveRight() 1 2 3 4 5 6 7 8 9 10 11 12 13 # Derrota a los ogros indicando …" at bounding box center [418, 115] width 129 height 203
type textarea ")"
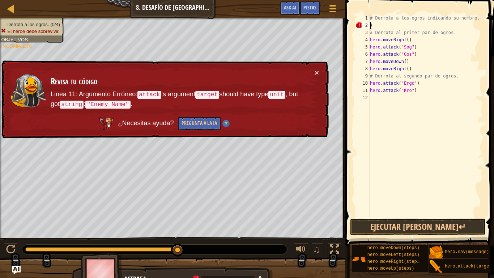
click at [373, 22] on div "# Derrota a los ogros indicando su nombre. ) # Derrota al primer par de [PERSON…" at bounding box center [426, 122] width 115 height 217
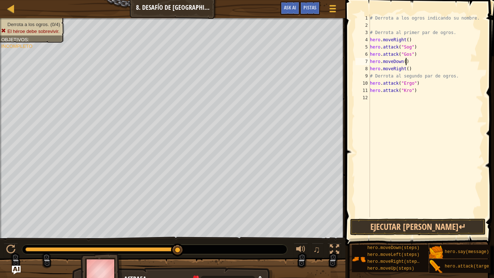
click at [408, 62] on div "# Derrota a los ogros indicando su nombre. # Derrota al primer par de [PERSON_N…" at bounding box center [426, 122] width 115 height 217
type textarea "hero.moveDown()"
type textarea "u"
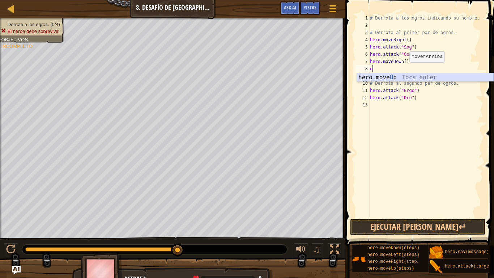
click at [404, 74] on div "hero.move U p Toca enter" at bounding box center [425, 86] width 137 height 26
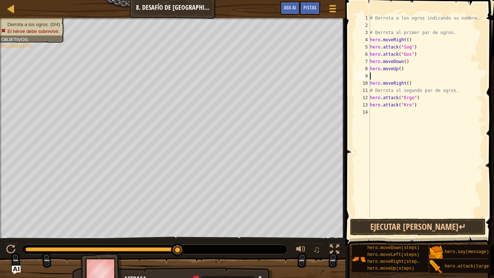
type textarea "hero.moveUp()"
click at [399, 103] on div "# Derrota a los ogros indicando su nombre. # Derrota al primer par de [PERSON_N…" at bounding box center [426, 122] width 115 height 217
type textarea "d"
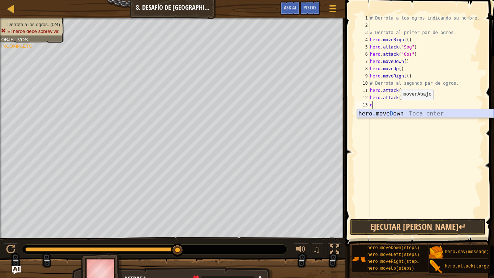
click at [398, 111] on div "hero.move D own Toca enter" at bounding box center [425, 122] width 137 height 26
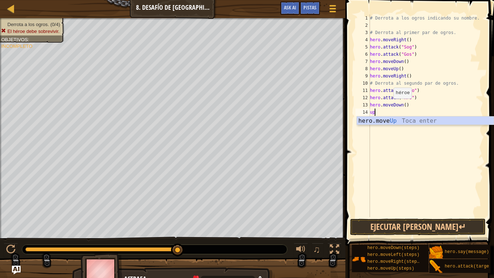
type textarea "up"
click at [385, 118] on div "hero.move Up Toca enter" at bounding box center [425, 129] width 137 height 26
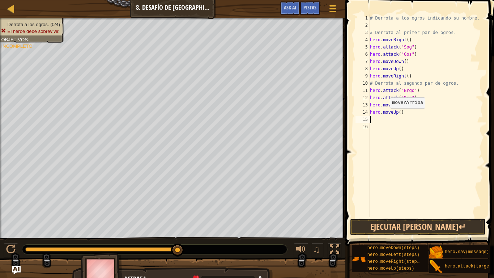
type textarea "r"
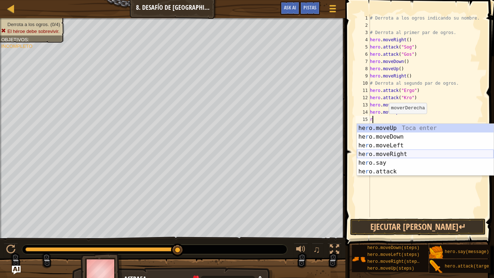
click at [391, 153] on div "he r o.moveUp Toca enter he r o.moveDown Toca enter he r o.moveLeft Toca enter …" at bounding box center [425, 158] width 137 height 69
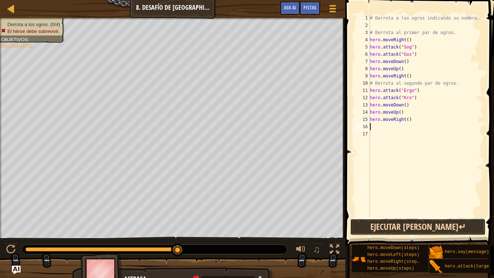
click at [417, 227] on button "Ejecutar [PERSON_NAME]↵" at bounding box center [418, 226] width 136 height 17
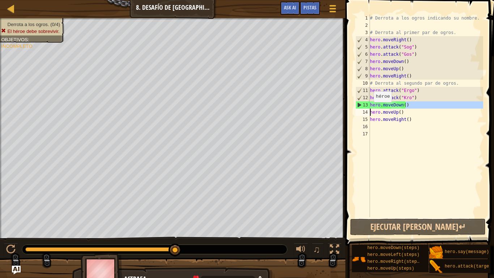
drag, startPoint x: 407, startPoint y: 105, endPoint x: 371, endPoint y: 106, distance: 36.2
click at [371, 106] on div "# Derrota a los ogros indicando su nombre. # Derrota al primer par de [PERSON_N…" at bounding box center [426, 122] width 115 height 217
type textarea "hero.moveDown()"
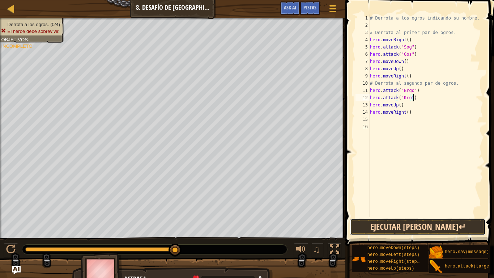
click at [397, 223] on button "Ejecutar [PERSON_NAME]↵" at bounding box center [418, 226] width 136 height 17
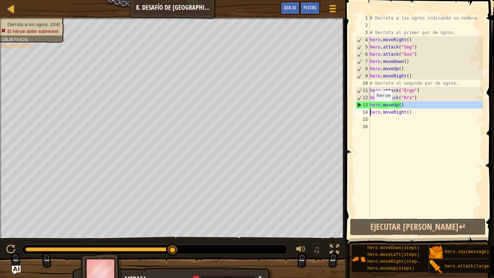
drag, startPoint x: 402, startPoint y: 106, endPoint x: 362, endPoint y: 110, distance: 40.3
click at [362, 110] on div "hero.attack("Kro") 1 2 3 4 5 6 7 8 9 10 11 12 13 14 15 16 # Derrota a los ogros…" at bounding box center [418, 115] width 129 height 203
drag, startPoint x: 391, startPoint y: 104, endPoint x: 405, endPoint y: 105, distance: 14.2
click at [405, 105] on div "# Derrota a los ogros indicando su nombre. # Derrota al primer par de [PERSON_N…" at bounding box center [426, 122] width 115 height 217
type textarea "Up()hero.move"
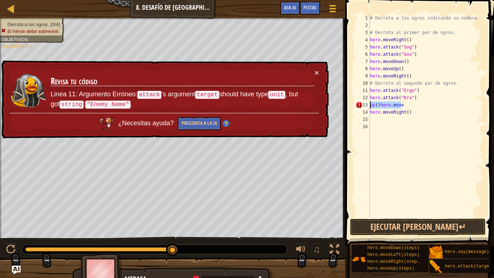
drag, startPoint x: 400, startPoint y: 102, endPoint x: 358, endPoint y: 104, distance: 42.0
click at [358, 104] on div "Up()hero.move 1 2 3 4 5 6 7 8 9 10 11 12 13 14 15 16 # Derrota a los ogros indi…" at bounding box center [418, 115] width 129 height 203
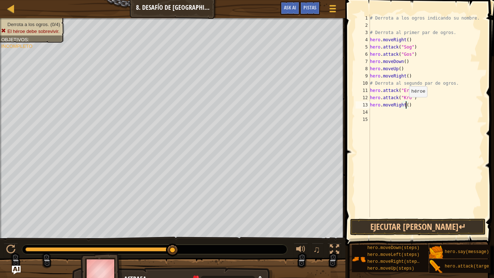
click at [405, 104] on div "# Derrota a los ogros indicando su nombre. # Derrota al primer par de [PERSON_N…" at bounding box center [426, 122] width 115 height 217
click at [403, 224] on button "Ejecutar [PERSON_NAME]↵" at bounding box center [418, 226] width 136 height 17
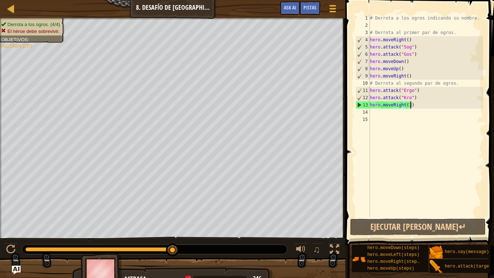
click at [413, 106] on div "# Derrota a los ogros indicando su nombre. # Derrota al primer par de [PERSON_N…" at bounding box center [426, 122] width 115 height 217
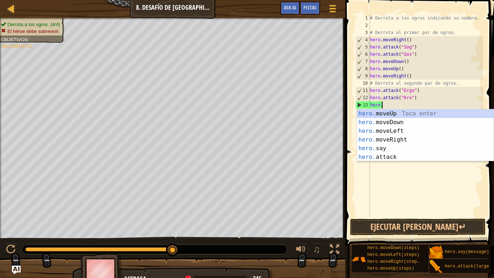
scroll to position [3, 0]
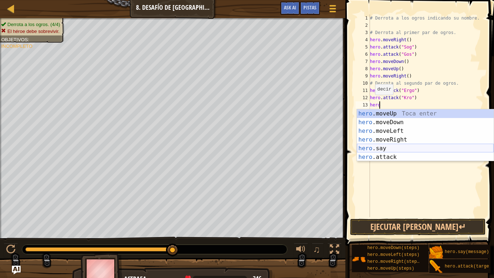
click at [387, 147] on div "hero .moveUp Toca enter hero .moveDown Toca enter hero .moveLeft Toca enter her…" at bounding box center [425, 143] width 137 height 69
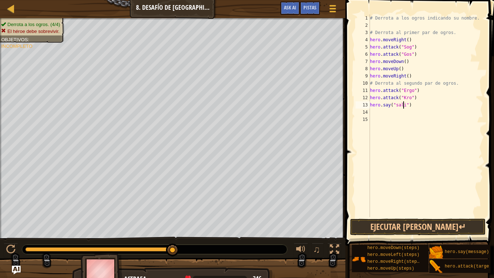
scroll to position [3, 3]
click at [426, 228] on button "Ejecutar [PERSON_NAME]↵" at bounding box center [418, 226] width 136 height 17
type textarea "hero.say("muevanse a la derecha")"
click at [431, 222] on button "Ejecutar [PERSON_NAME]↵" at bounding box center [418, 226] width 136 height 17
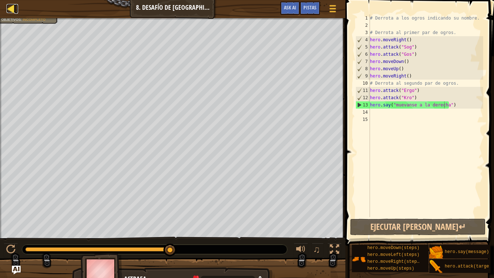
click at [9, 8] on div at bounding box center [11, 8] width 9 height 9
select select "es-419"
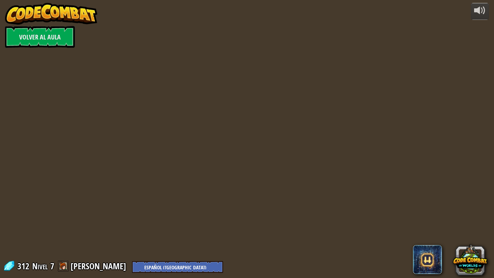
select select "es-419"
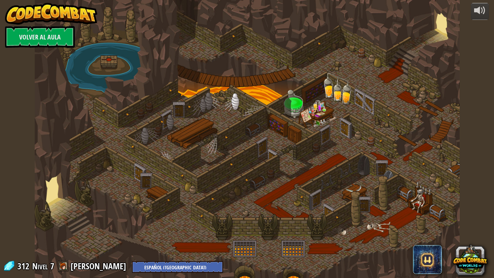
select select "es-419"
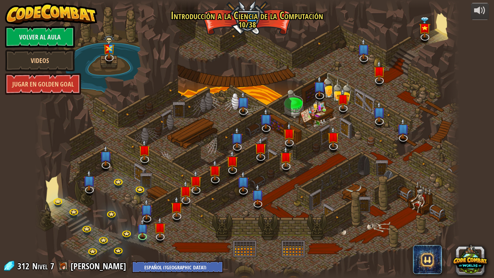
select select "es-419"
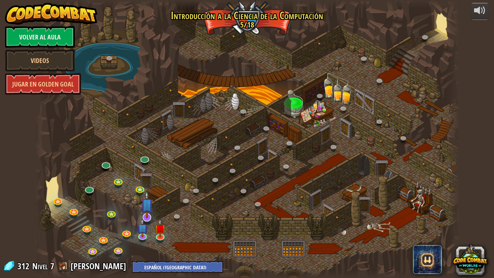
select select "es-419"
click at [145, 212] on img at bounding box center [147, 204] width 12 height 27
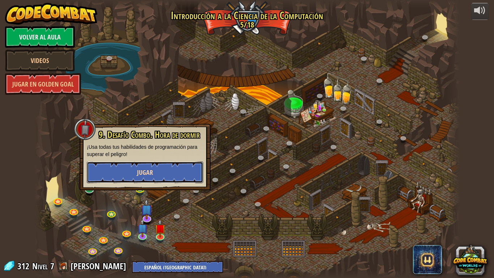
click at [170, 169] on button "Jugar" at bounding box center [145, 172] width 116 height 22
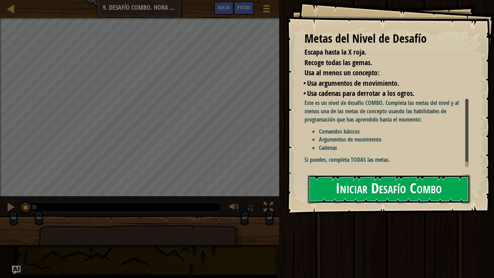
click at [360, 195] on button "Iniciar Desafío Combo" at bounding box center [389, 189] width 162 height 29
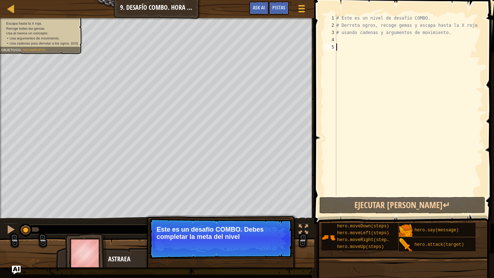
click at [344, 38] on div "# Este es un nivel de desafío COMBO. # Derrota ogros, recoge gemas y escapa has…" at bounding box center [409, 111] width 148 height 195
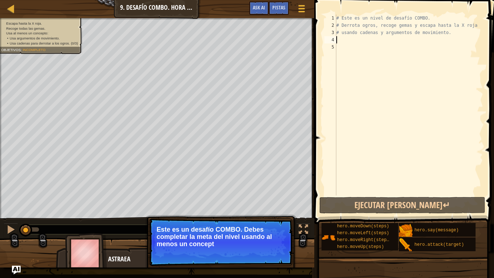
type textarea "d"
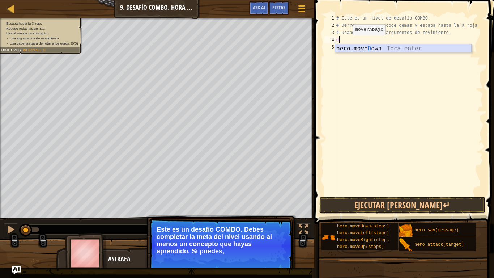
click at [364, 48] on div "hero.move D own Toca enter" at bounding box center [403, 57] width 137 height 26
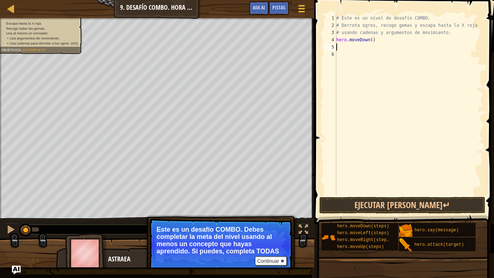
click at [350, 46] on div "# Este es un nivel de desafío COMBO. # Derrota ogros, recoge gemas y escapa has…" at bounding box center [409, 111] width 148 height 195
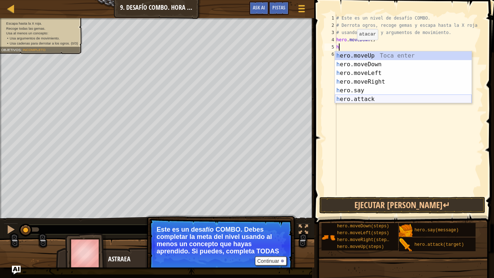
click at [370, 95] on div "h ero.moveUp Toca enter h ero.moveDown Toca enter h ero.moveLeft Toca enter h e…" at bounding box center [403, 85] width 137 height 69
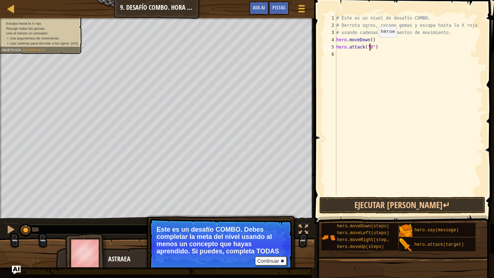
scroll to position [3, 3]
type textarea "hero.attack("Bubble")"
click at [363, 54] on div "# Este es un nivel de desafío COMBO. # Derrota ogros, recoge gemas y escapa has…" at bounding box center [409, 111] width 148 height 195
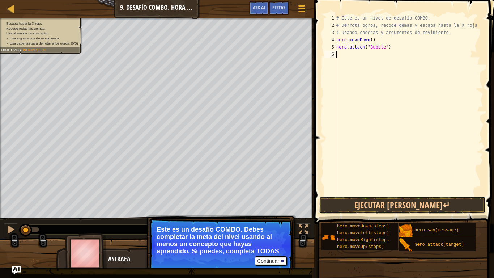
type textarea "u"
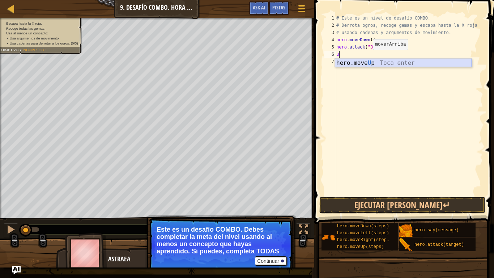
click at [368, 60] on div "hero.move U p Toca enter" at bounding box center [403, 72] width 137 height 26
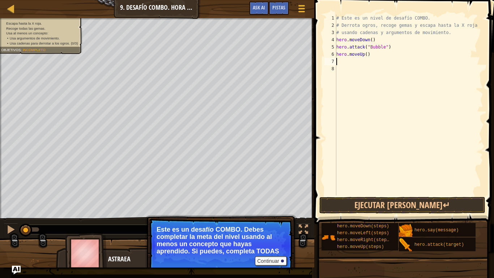
type textarea "u"
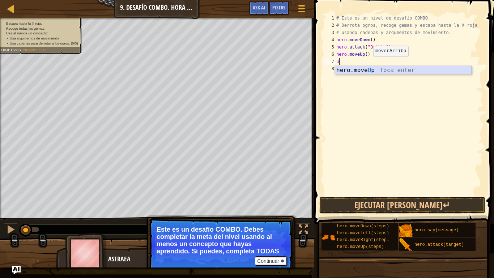
click at [367, 69] on div "hero.move U p Toca enter" at bounding box center [403, 79] width 137 height 26
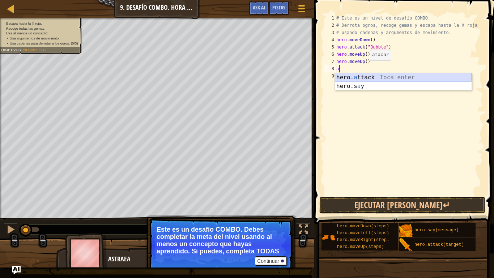
click at [366, 76] on div "hero. a ttack Toca enter hero.s a y Toca enter" at bounding box center [403, 90] width 137 height 35
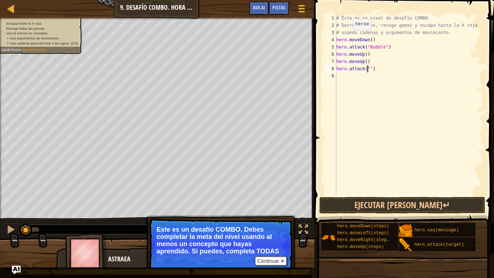
click at [58, 49] on div "Escapa hasta la X roja. Recoge todas las gemas. Usa al menos un concepto: • Usa…" at bounding box center [37, 33] width 91 height 41
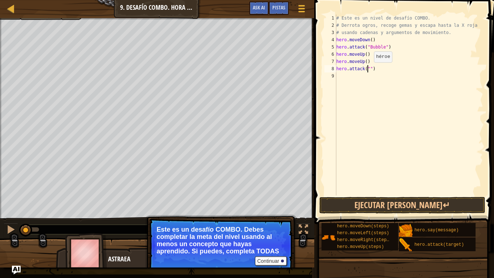
click at [368, 69] on div "# Este es un nivel de desafío COMBO. # Derrota ogros, recoge gemas y escapa has…" at bounding box center [409, 111] width 148 height 195
type textarea "hero.attack("Rexxar")"
click at [359, 76] on div "# Este es un nivel de desafío COMBO. # Derrota ogros, recoge gemas y escapa has…" at bounding box center [409, 111] width 148 height 195
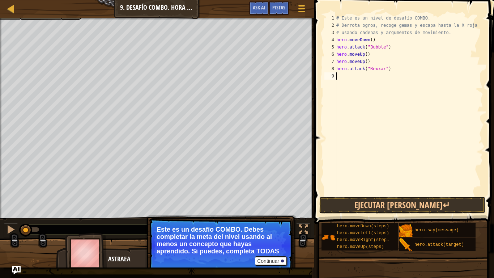
scroll to position [3, 0]
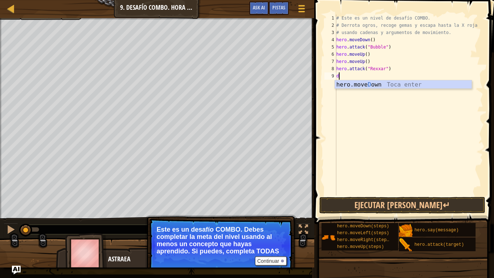
type textarea "d"
click at [375, 84] on div "hero.move D own Toca enter" at bounding box center [403, 93] width 137 height 26
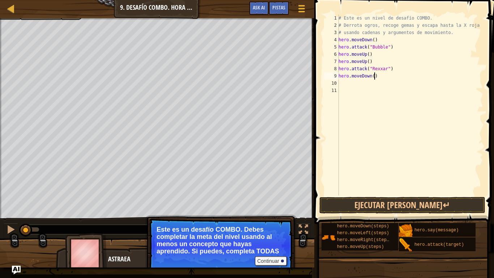
click at [376, 74] on div "# Este es un nivel de desafío COMBO. # Derrota ogros, recoge gemas y escapa has…" at bounding box center [410, 111] width 146 height 195
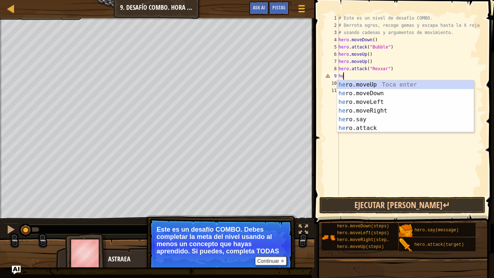
type textarea "h"
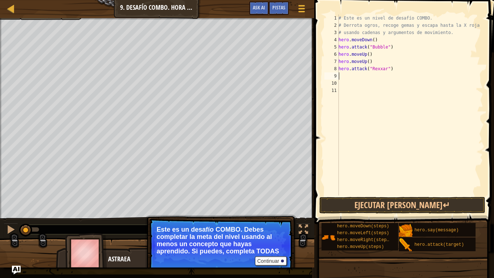
click at [370, 54] on div "# Este es un nivel de desafío COMBO. # Derrota ogros, recoge gemas y escapa has…" at bounding box center [410, 111] width 146 height 195
click at [392, 47] on div "# Este es un nivel de desafío COMBO. # Derrota ogros, recoge gemas y escapa has…" at bounding box center [410, 111] width 146 height 195
type textarea "hero.attack("Bubble")"
drag, startPoint x: 344, startPoint y: 60, endPoint x: 337, endPoint y: 61, distance: 6.5
click at [337, 61] on div "1 2 3 4 5 6 7 8 9 10 11 12 # Este es un nivel de desafío COMBO. # Derrota ogros…" at bounding box center [403, 104] width 160 height 181
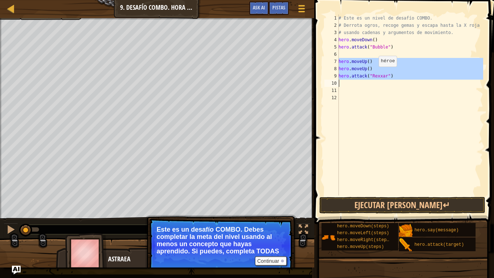
drag, startPoint x: 338, startPoint y: 61, endPoint x: 375, endPoint y: 74, distance: 38.8
click at [375, 74] on div "hero.moveUp() 1 2 3 4 5 6 7 8 9 10 11 12 # Este es un nivel de desafío COMBO. #…" at bounding box center [403, 104] width 160 height 181
type textarea "hero.attack("Rexxar")"
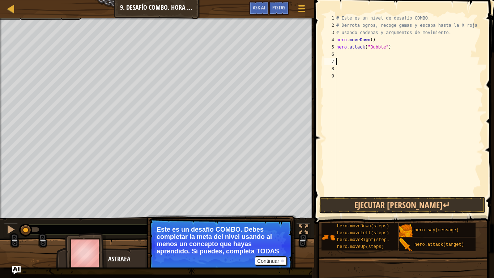
click at [341, 53] on div "# Este es un nivel de desafío COMBO. # Derrota ogros, recoge gemas y escapa has…" at bounding box center [409, 111] width 148 height 195
type textarea "h"
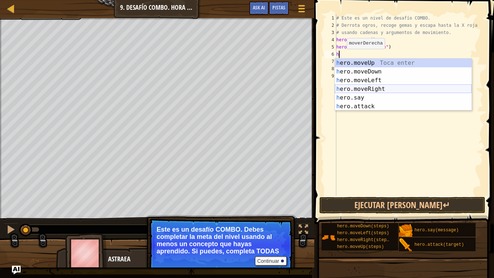
click at [374, 85] on div "h ero.moveUp Toca enter h ero.moveDown Toca enter h ero.moveLeft Toca enter h e…" at bounding box center [403, 93] width 137 height 69
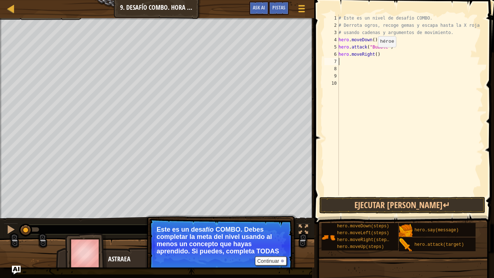
click at [374, 54] on div "# Este es un nivel de desafío COMBO. # Derrota ogros, recoge gemas y escapa has…" at bounding box center [410, 111] width 146 height 195
type textarea "hero.moveRight(2)"
click at [368, 61] on div "# Este es un nivel de desafío COMBO. # Derrota ogros, recoge gemas y escapa has…" at bounding box center [410, 111] width 146 height 195
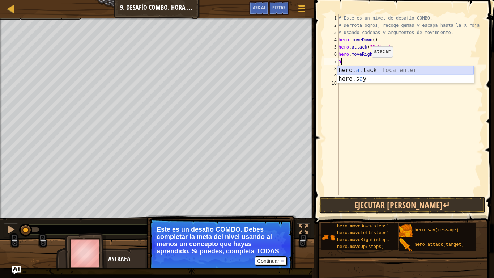
click at [368, 68] on div "hero. a ttack Toca enter hero.s a y Toca enter" at bounding box center [405, 83] width 137 height 35
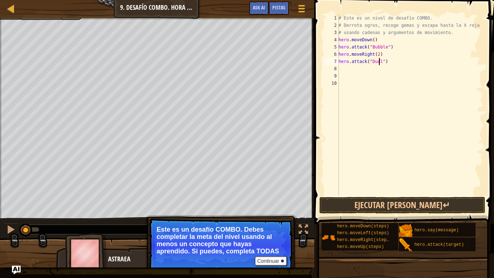
scroll to position [3, 3]
type textarea "hero.attack("Dudle")"
click at [353, 66] on div "# Este es un nivel de desafío COMBO. # Derrota ogros, recoge gemas y escapa has…" at bounding box center [410, 111] width 146 height 195
type textarea "ñ"
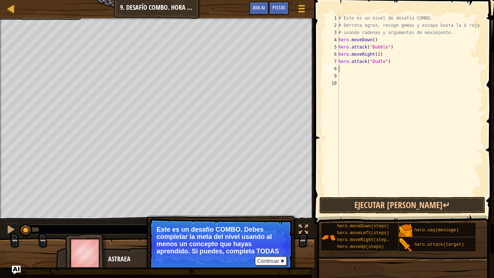
type textarea "l"
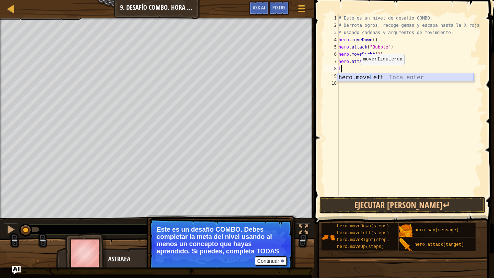
click at [359, 75] on div "hero.move L eft Toca enter" at bounding box center [405, 86] width 137 height 26
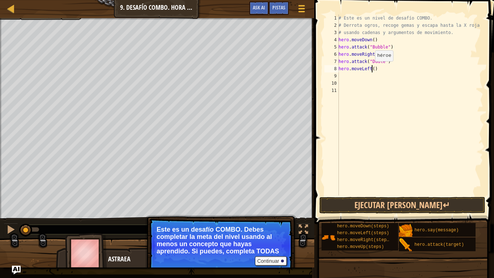
click at [371, 68] on div "# Este es un nivel de desafío COMBO. # Derrota ogros, recoge gemas y escapa has…" at bounding box center [410, 111] width 146 height 195
type textarea "hero.moveLeft(2)"
click at [355, 78] on div "# Este es un nivel de desafío COMBO. # Derrota ogros, recoge gemas y escapa has…" at bounding box center [410, 111] width 146 height 195
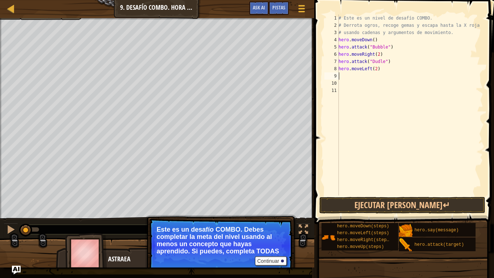
type textarea "u"
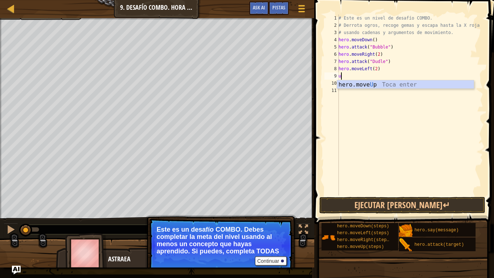
click at [360, 81] on div "hero.move U p Toca enter" at bounding box center [405, 93] width 137 height 26
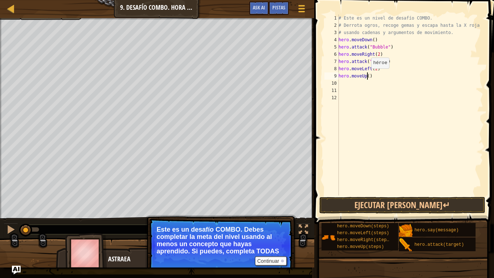
click at [367, 76] on div "# Este es un nivel de desafío COMBO. # Derrota ogros, recoge gemas y escapa has…" at bounding box center [410, 111] width 146 height 195
type textarea "hero.moveUp(2)"
click at [362, 84] on div "# Este es un nivel de desafío COMBO. # Derrota ogros, recoge gemas y escapa has…" at bounding box center [410, 111] width 146 height 195
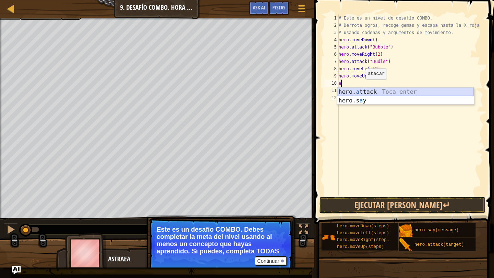
click at [363, 89] on div "hero. a ttack Toca enter hero.s a y Toca enter" at bounding box center [405, 105] width 137 height 35
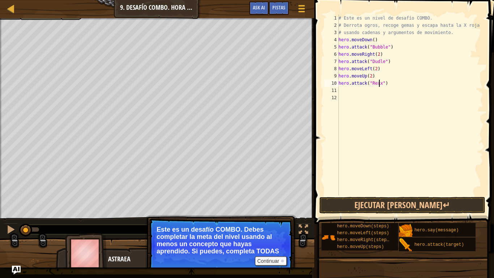
scroll to position [3, 3]
type textarea "hero.attack("Rexxar")"
click at [364, 93] on div "# Este es un nivel de desafío COMBO. # Derrota ogros, recoge gemas y escapa has…" at bounding box center [410, 111] width 146 height 195
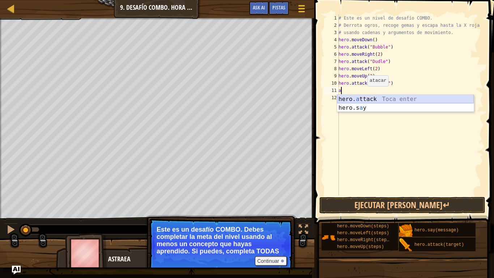
click at [366, 96] on div "hero. a ttack Toca enter hero.s a y Toca enter" at bounding box center [405, 112] width 137 height 35
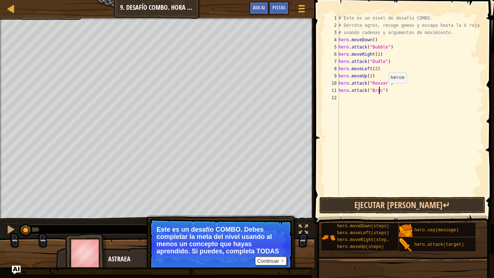
scroll to position [3, 3]
type textarea "hero.attack("Brack")"
click at [348, 97] on div "# Este es un nivel de desafío COMBO. # Derrota ogros, recoge gemas y escapa has…" at bounding box center [410, 111] width 146 height 195
type textarea "r"
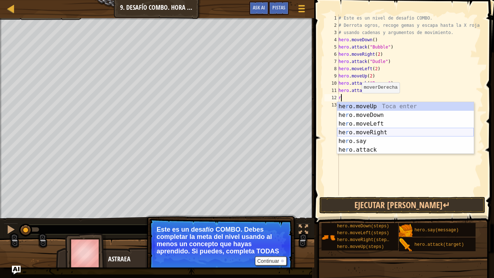
click at [372, 131] on div "he r o.moveUp Toca enter he r o.moveDown Toca enter he r o.moveLeft Toca enter …" at bounding box center [405, 136] width 137 height 69
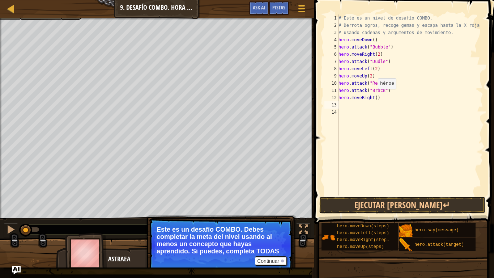
click at [374, 96] on div "# Este es un nivel de desafío COMBO. # Derrota ogros, recoge gemas y escapa has…" at bounding box center [410, 111] width 146 height 195
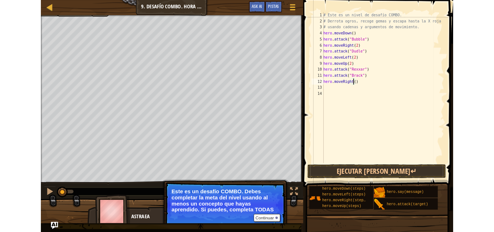
scroll to position [3, 3]
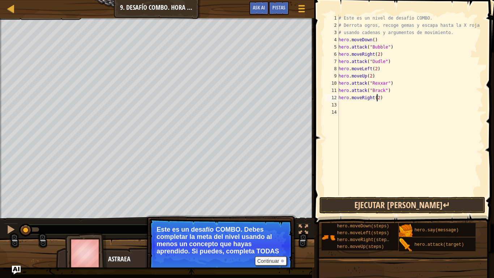
type textarea "hero.moveRight(2)"
click at [398, 201] on button "Ejecutar [PERSON_NAME]↵" at bounding box center [402, 205] width 166 height 17
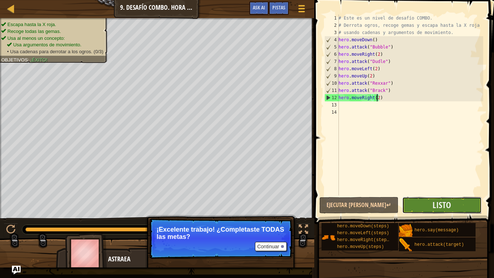
click at [424, 201] on button "Listo" at bounding box center [441, 205] width 79 height 17
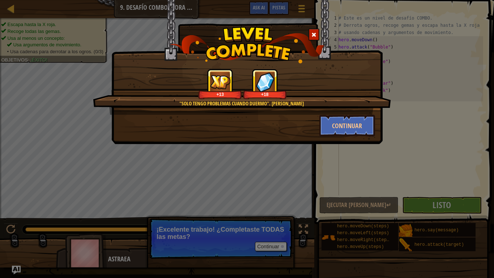
click at [313, 33] on span at bounding box center [313, 34] width 5 height 5
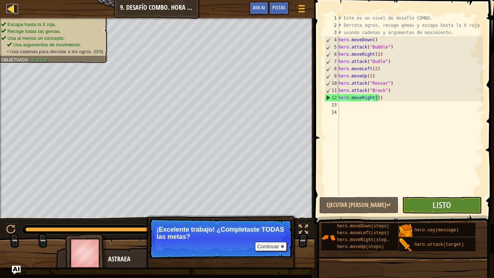
click at [12, 10] on div at bounding box center [11, 8] width 9 height 9
select select "es-419"
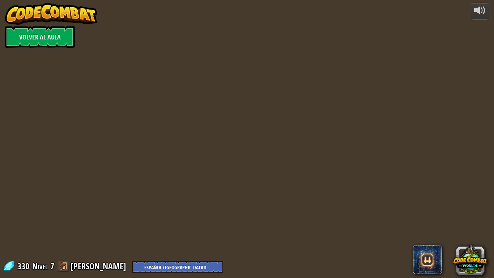
select select "es-419"
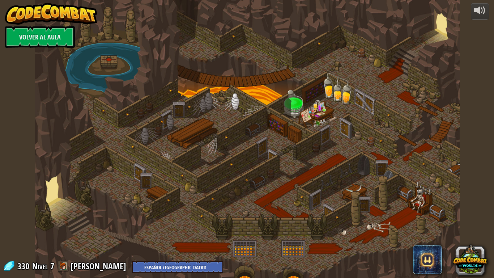
select select "es-419"
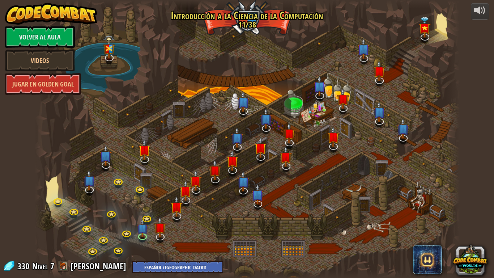
select select "es-419"
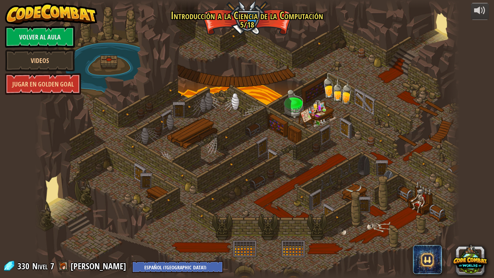
select select "es-419"
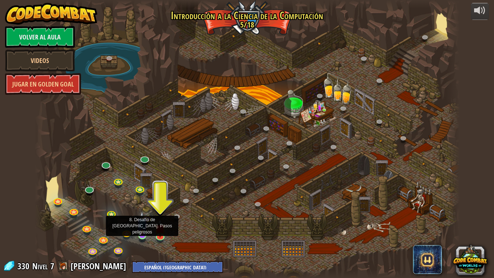
click at [142, 232] on img at bounding box center [142, 223] width 11 height 25
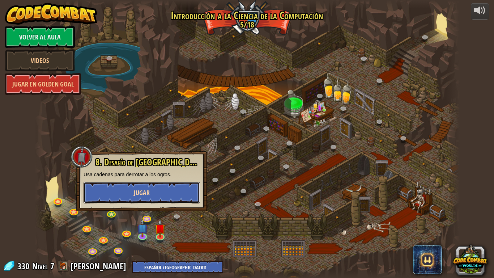
click at [149, 195] on span "Jugar" at bounding box center [142, 192] width 16 height 9
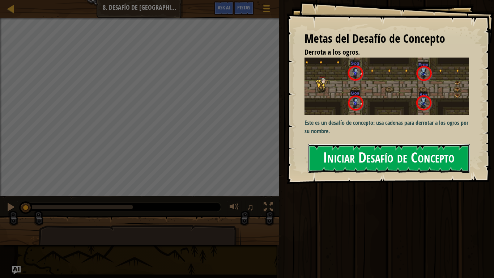
click at [351, 157] on button "Iniciar Desafío de Concepto" at bounding box center [389, 158] width 162 height 29
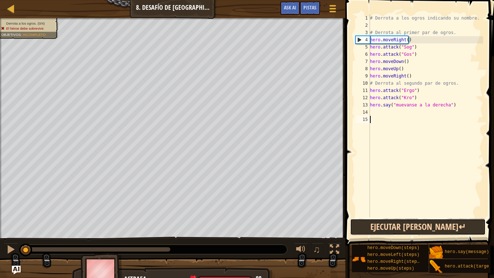
click at [400, 223] on button "Ejecutar [PERSON_NAME]↵" at bounding box center [418, 226] width 136 height 17
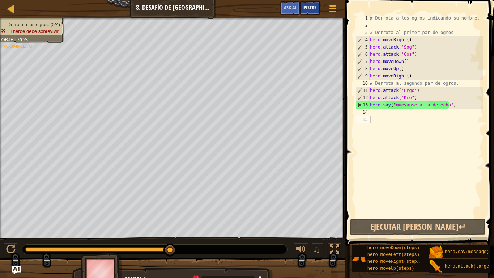
click at [309, 4] on div "Pistas" at bounding box center [310, 7] width 20 height 13
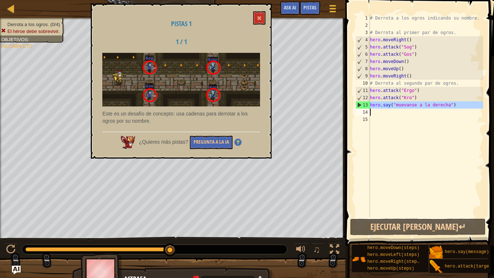
drag, startPoint x: 369, startPoint y: 104, endPoint x: 469, endPoint y: 104, distance: 99.5
click at [469, 104] on div "1 2 3 4 5 6 7 8 9 10 11 12 13 14 15 # Derrota a los ogros indicando su nombre. …" at bounding box center [418, 115] width 129 height 203
type textarea "hero.say("muevanse a la derecha")"
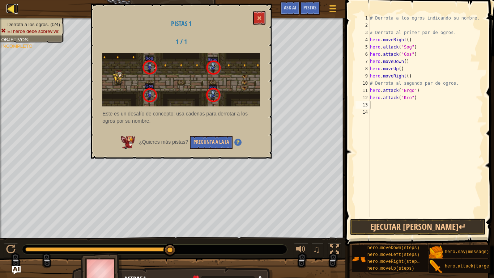
click at [10, 7] on div at bounding box center [11, 8] width 9 height 9
select select "es-419"
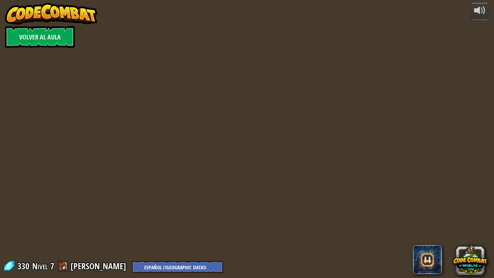
select select "es-419"
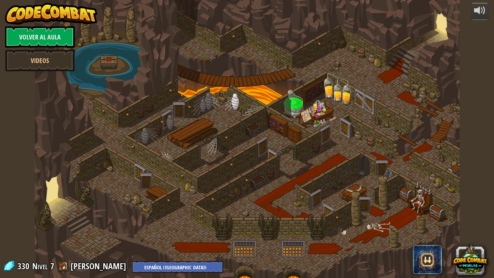
select select "es-419"
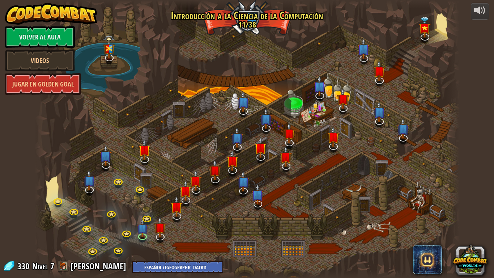
select select "es-419"
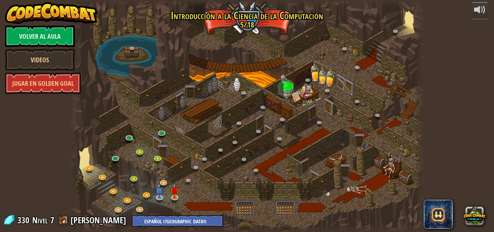
select select "es-419"
